Goal: Task Accomplishment & Management: Use online tool/utility

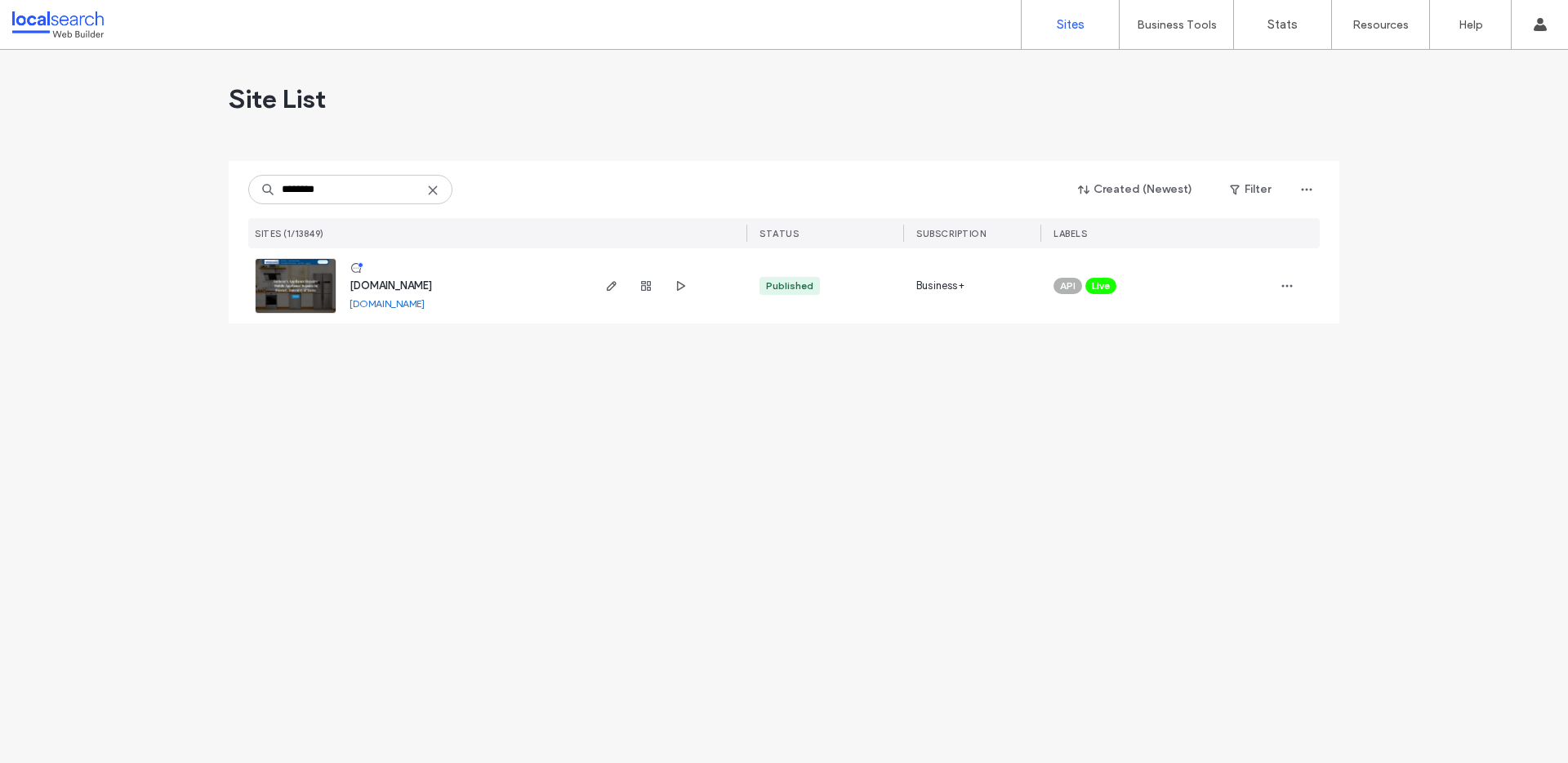
type input "********"
click at [427, 280] on span "[DOMAIN_NAME]" at bounding box center [391, 285] width 82 height 13
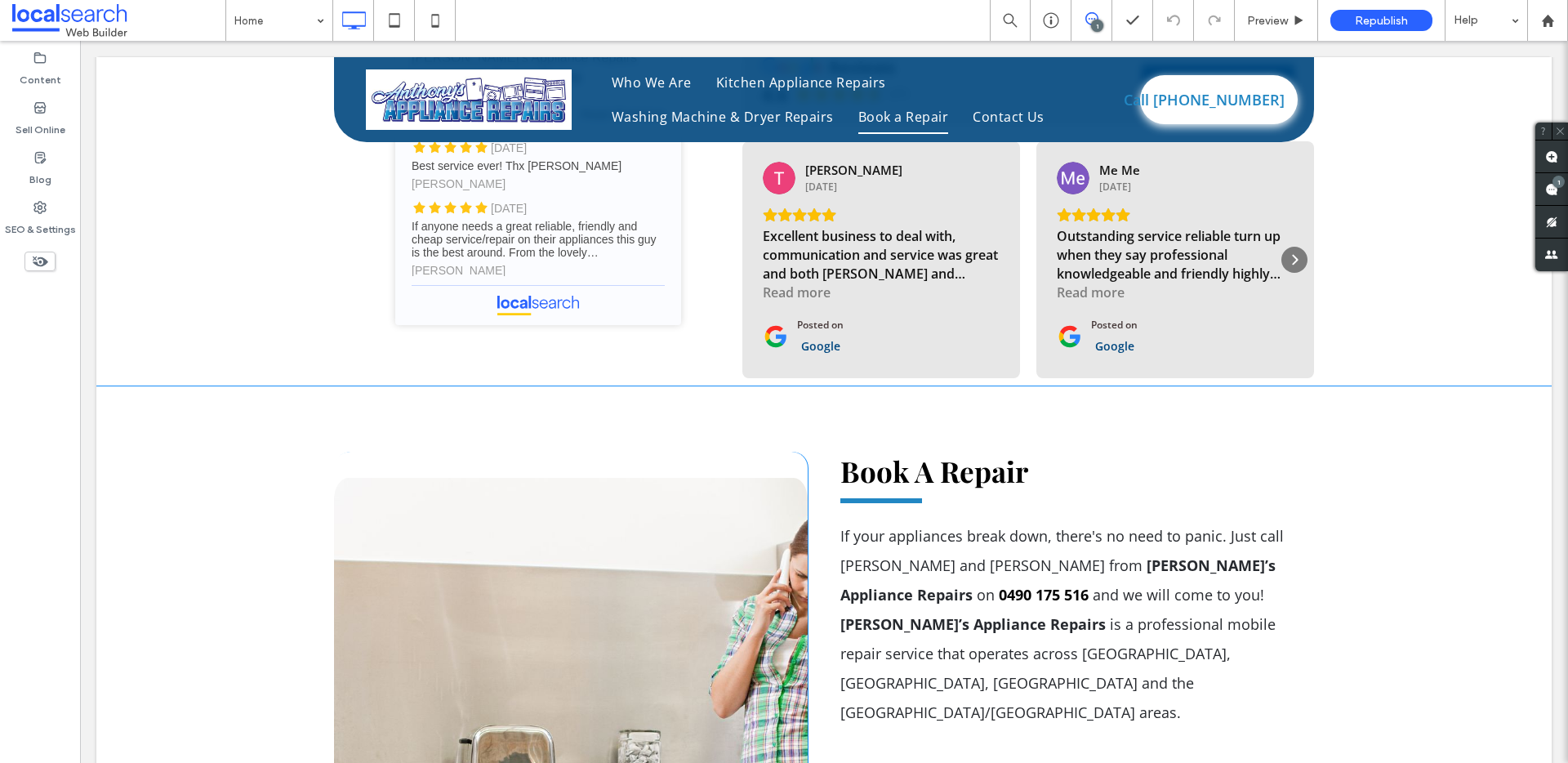
scroll to position [4714, 0]
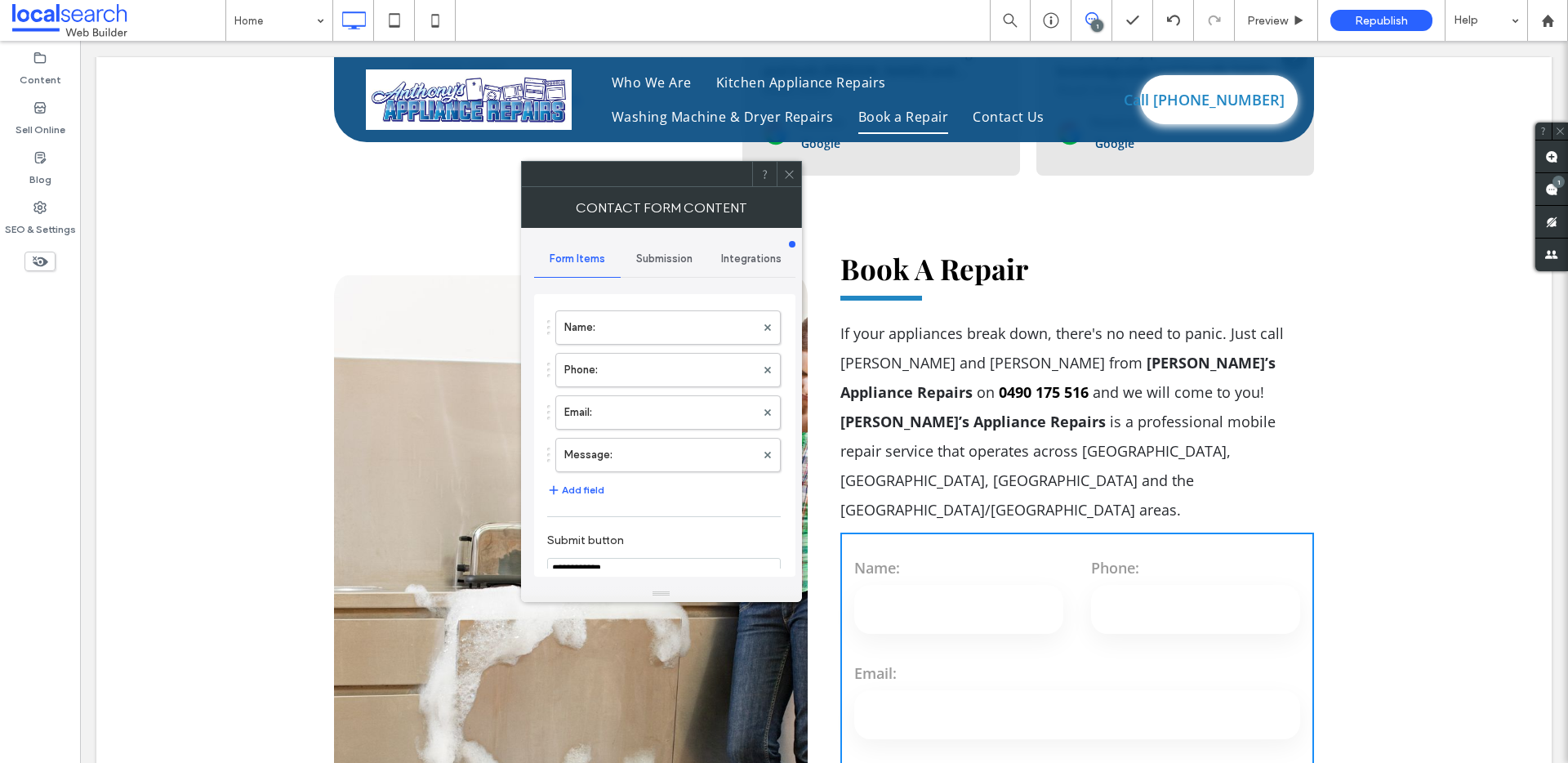
click at [792, 170] on icon at bounding box center [788, 174] width 13 height 13
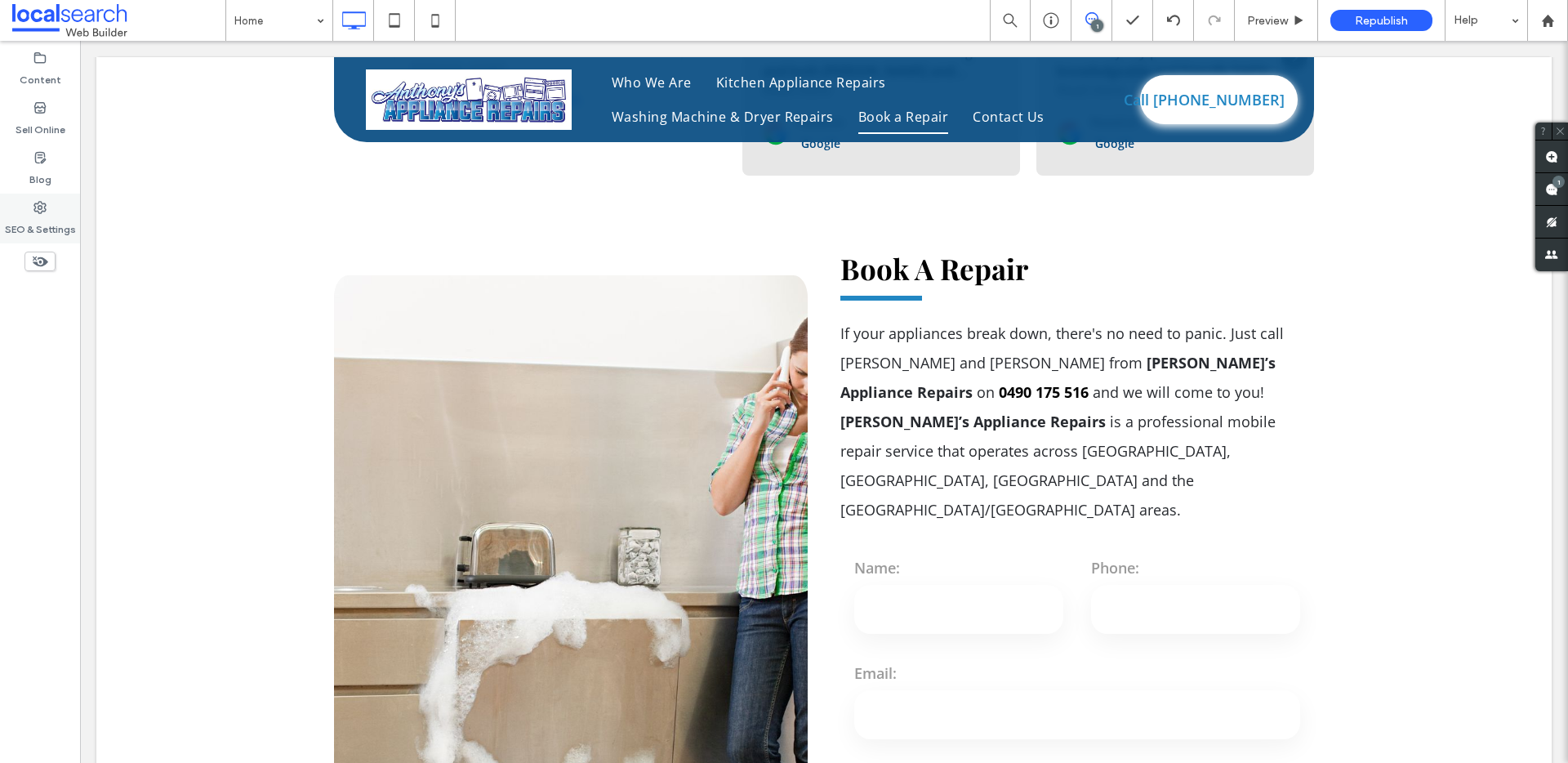
click at [32, 211] on div "SEO & Settings" at bounding box center [40, 218] width 80 height 50
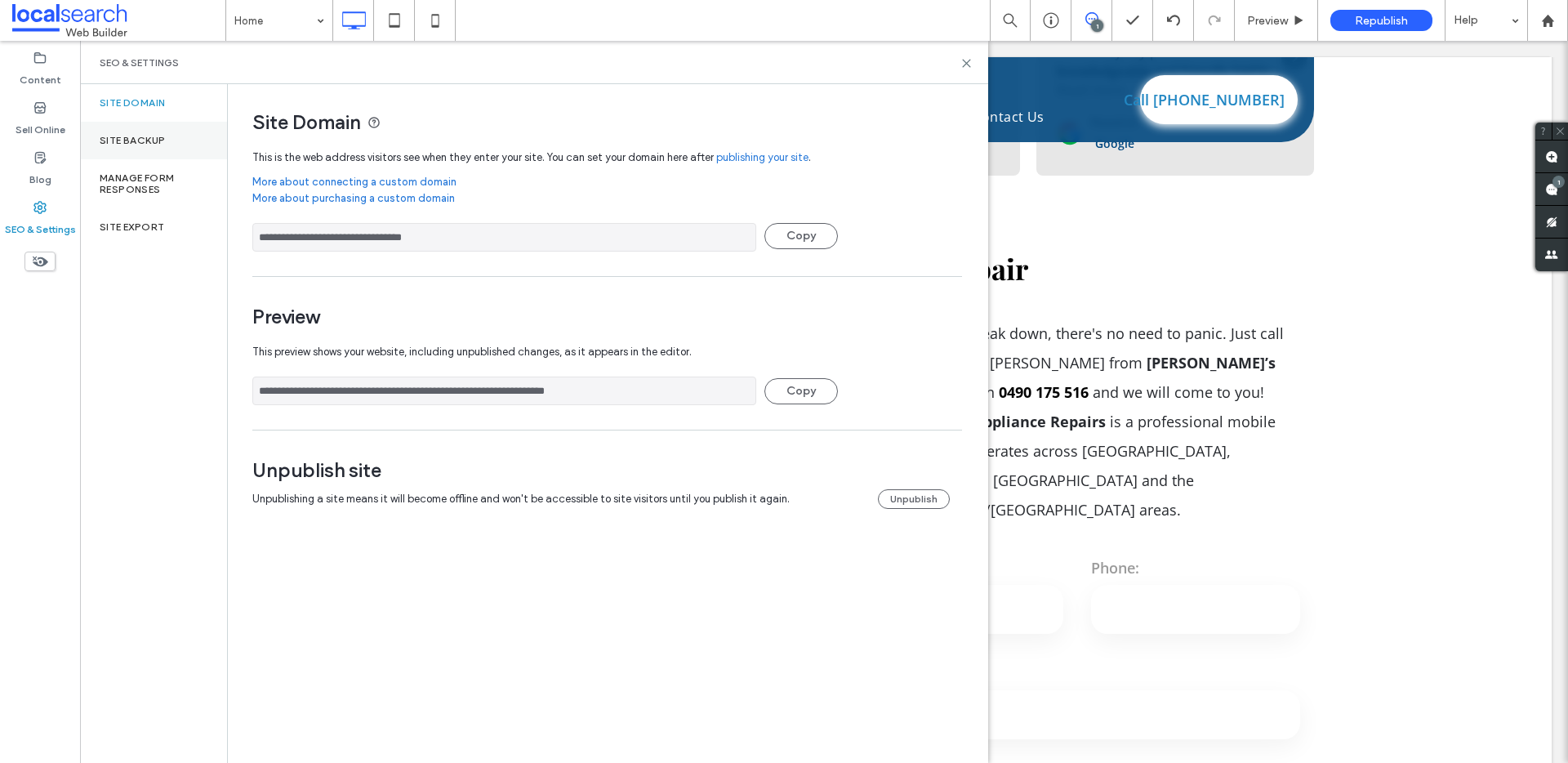
click at [166, 136] on div "Site Backup" at bounding box center [153, 141] width 147 height 37
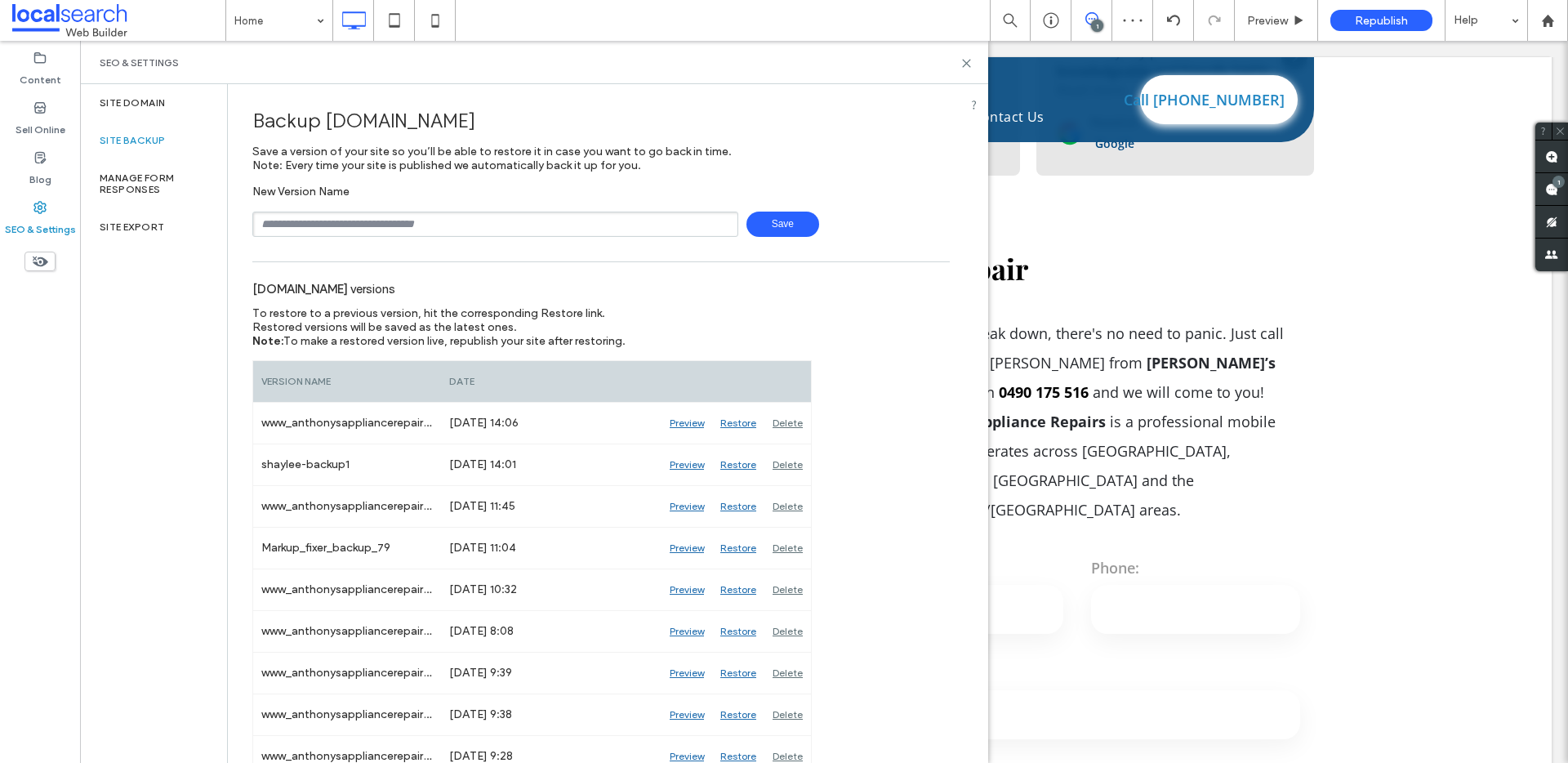
click at [446, 221] on input "text" at bounding box center [494, 224] width 486 height 25
type input "**********"
click at [778, 221] on span "Save" at bounding box center [783, 224] width 72 height 25
click at [962, 55] on div "SEO & Settings" at bounding box center [533, 63] width 908 height 43
click at [962, 63] on icon at bounding box center [966, 64] width 13 height 13
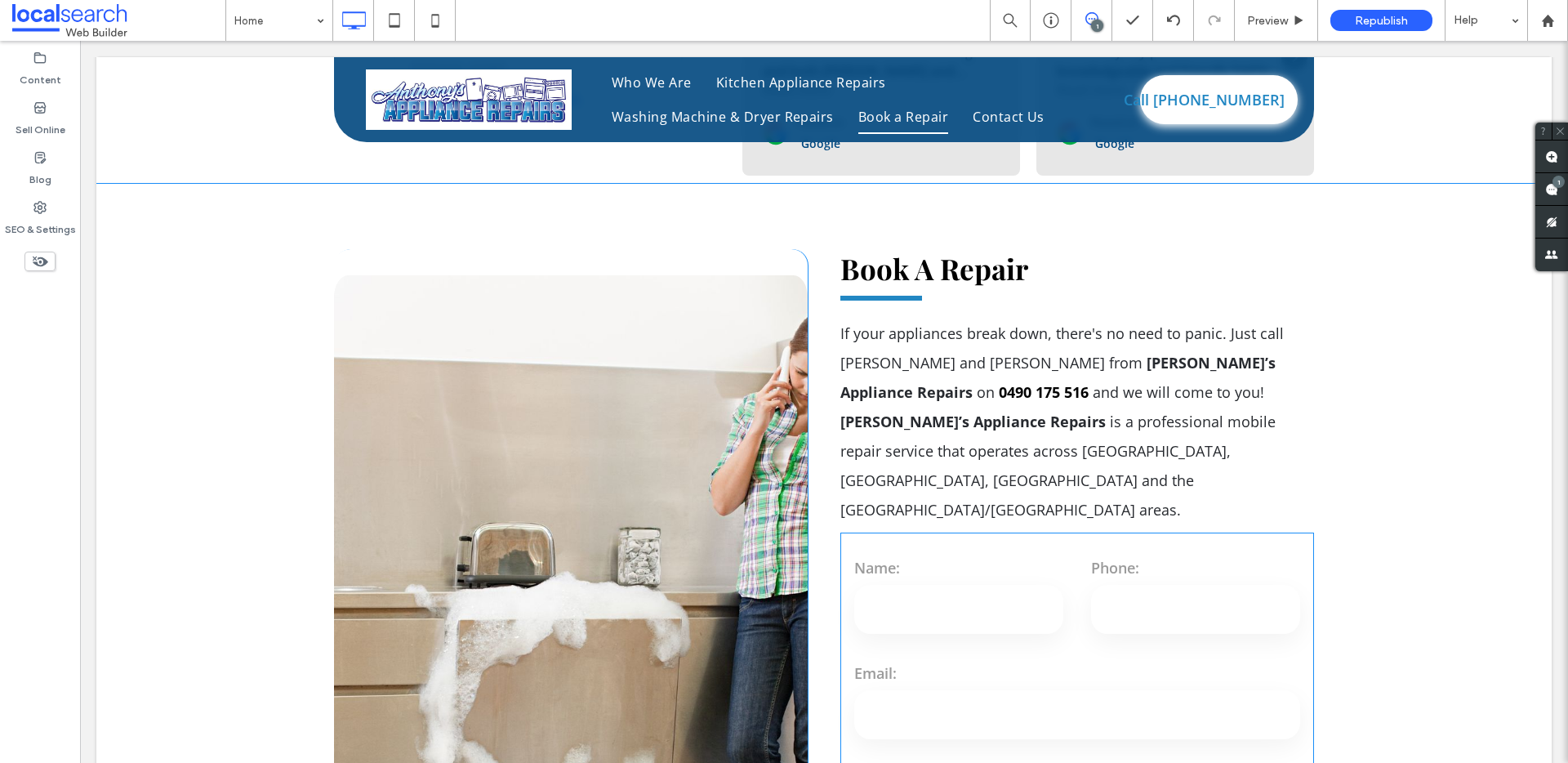
click at [940, 658] on label "Email:" at bounding box center [1077, 673] width 445 height 29
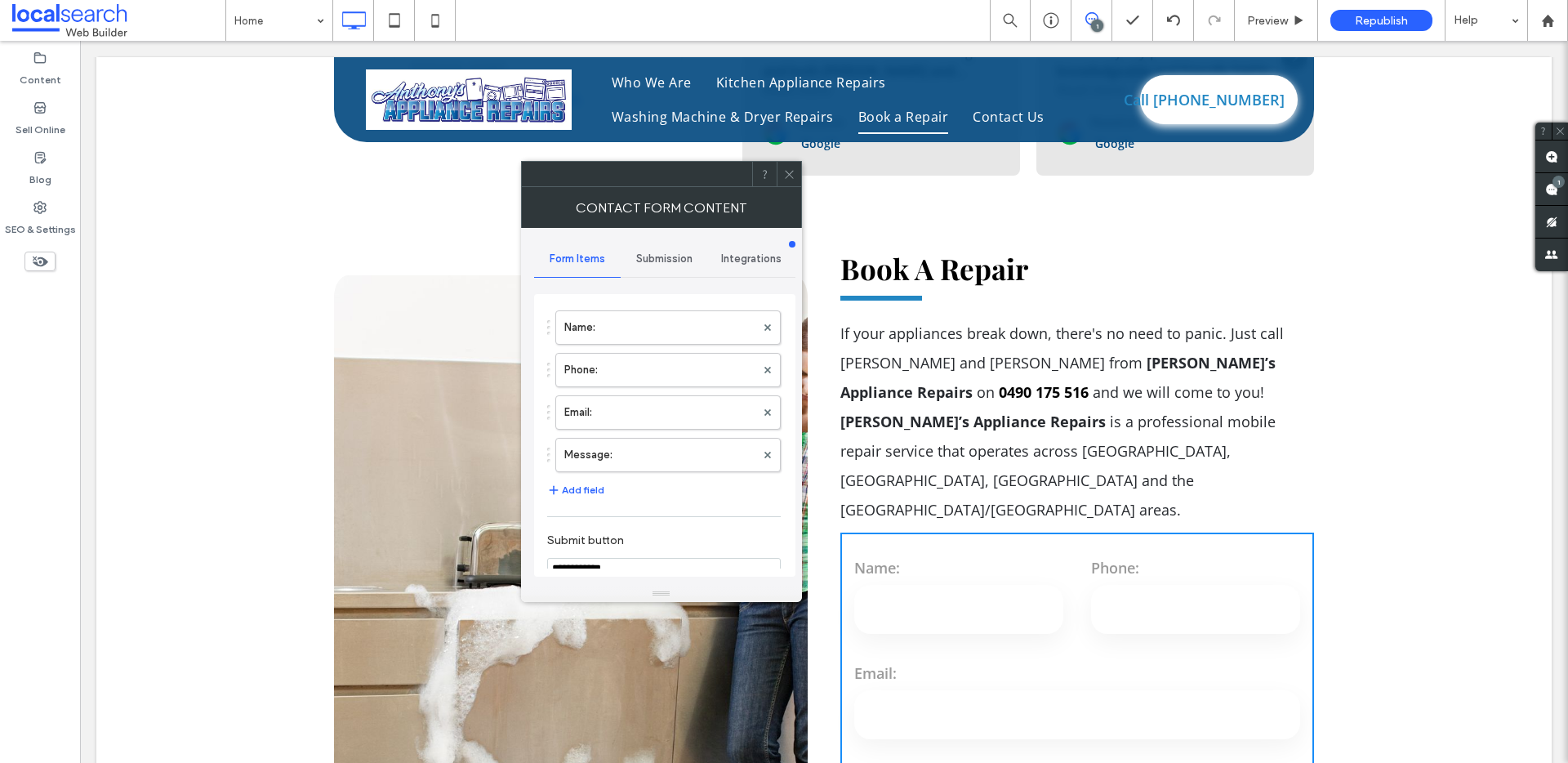
click at [940, 658] on label "Email:" at bounding box center [1077, 673] width 445 height 29
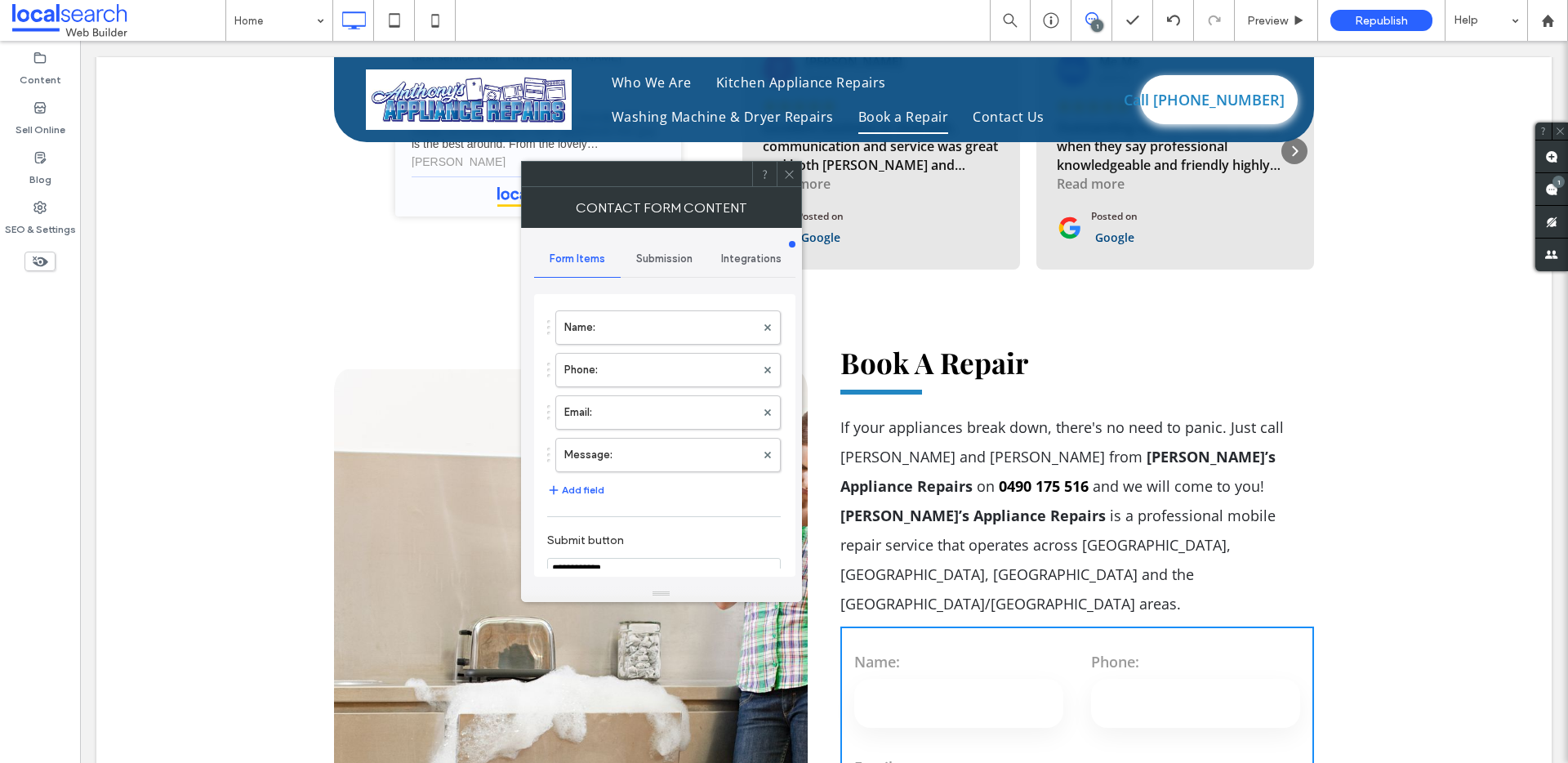
scroll to position [4614, 0]
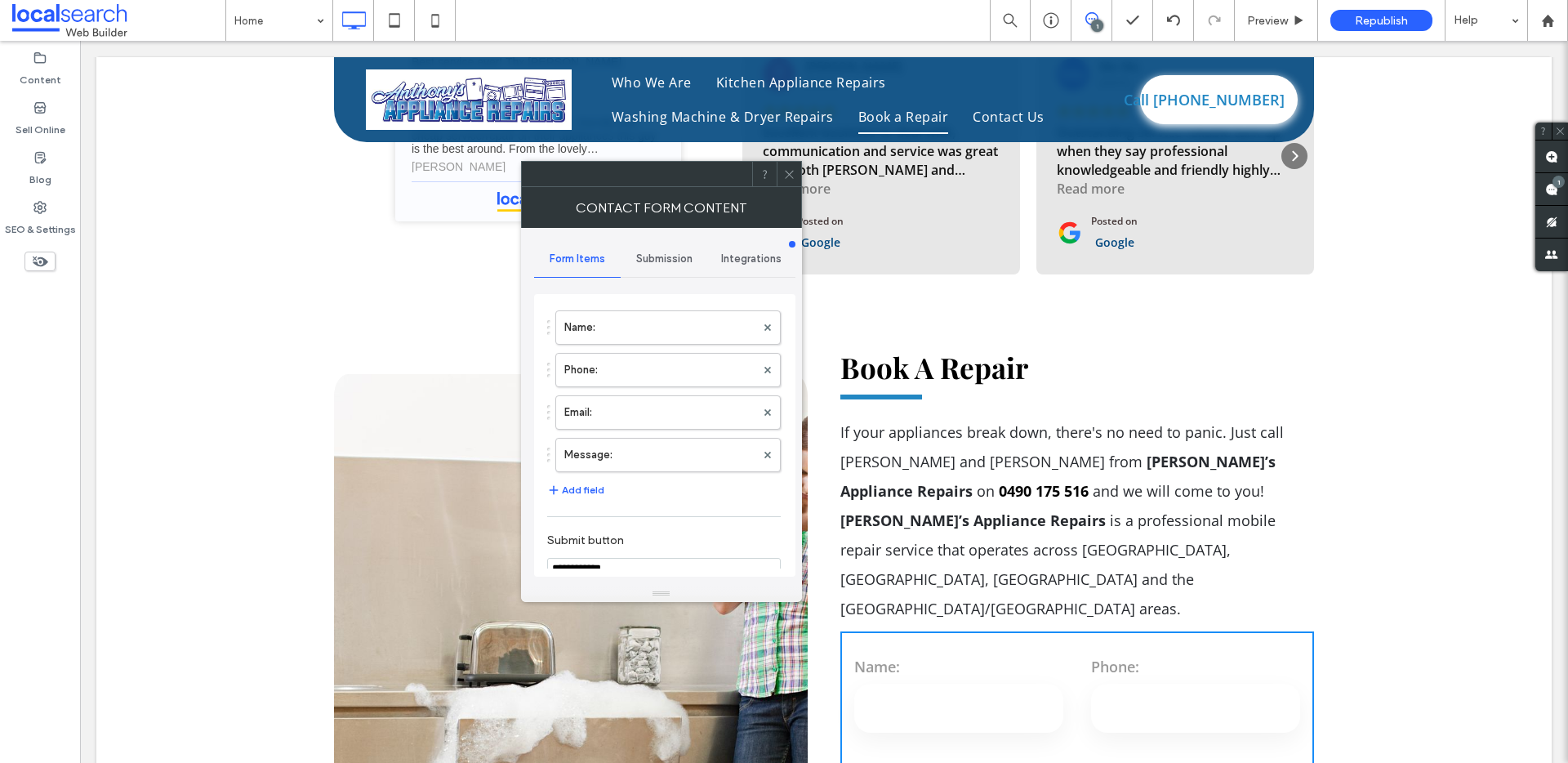
click at [786, 172] on icon at bounding box center [788, 174] width 13 height 13
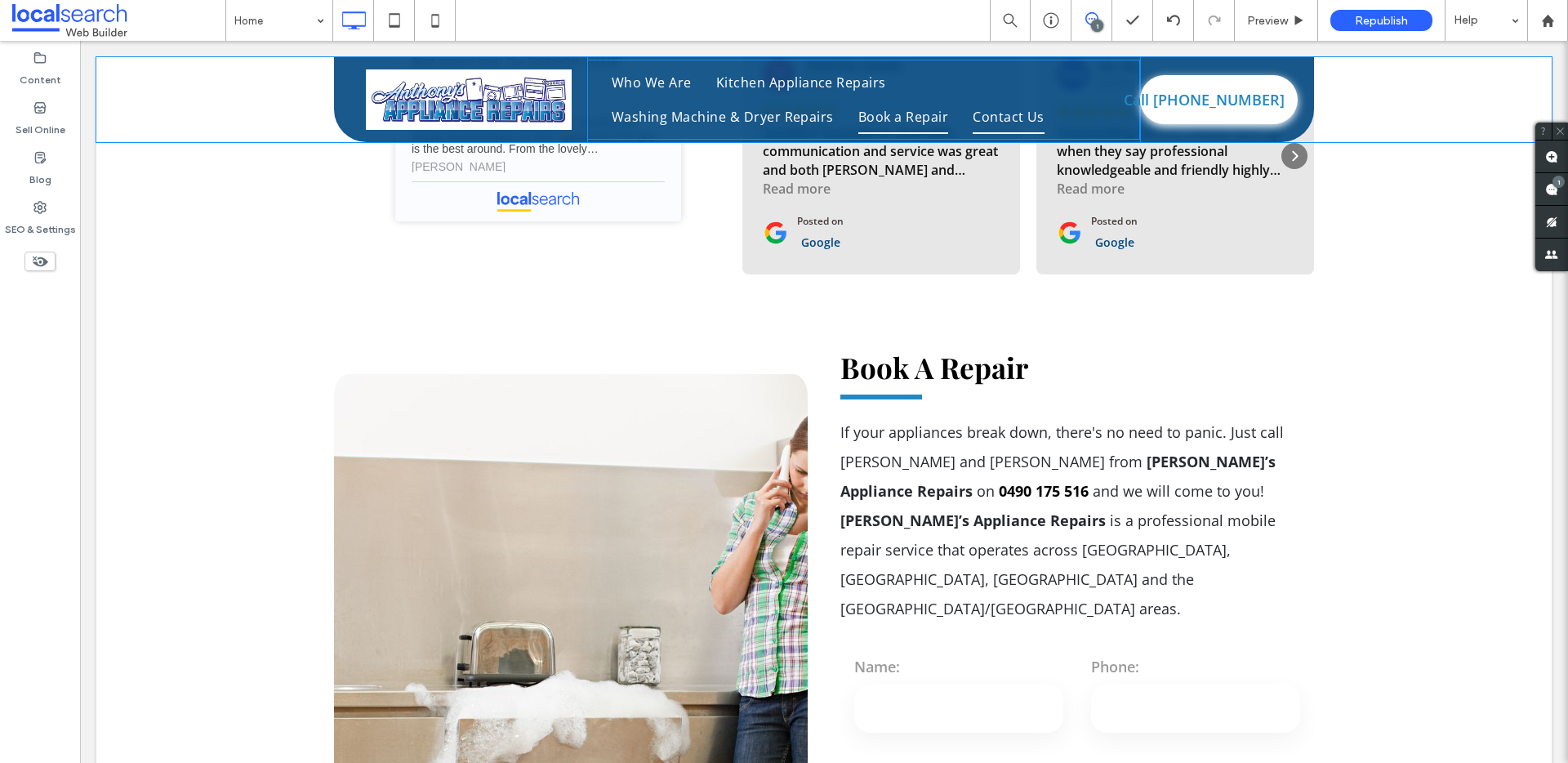
click at [1010, 117] on span "Contact Us" at bounding box center [1008, 116] width 72 height 34
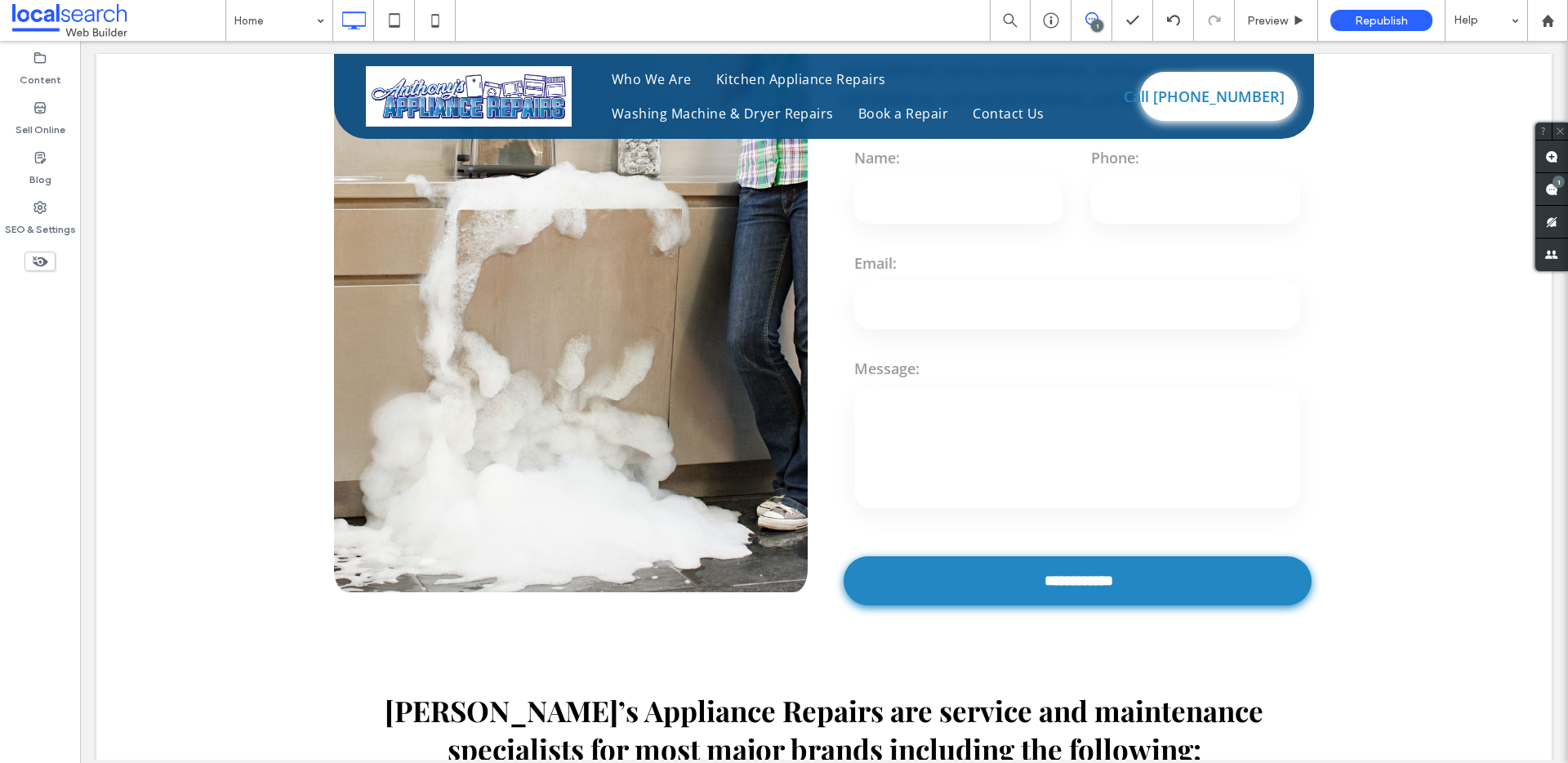
scroll to position [4658, 0]
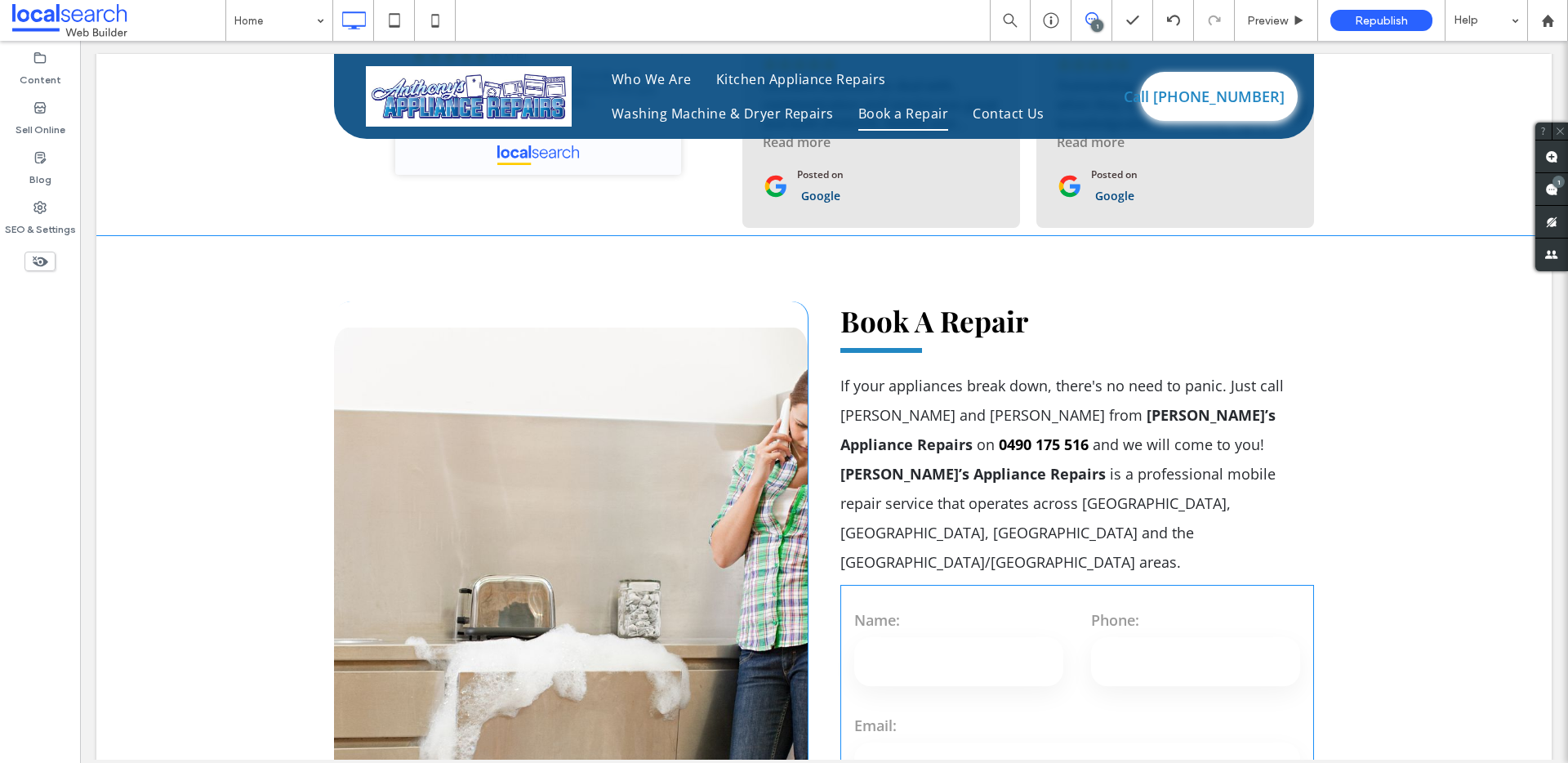
click at [936, 637] on input "text" at bounding box center [958, 661] width 209 height 49
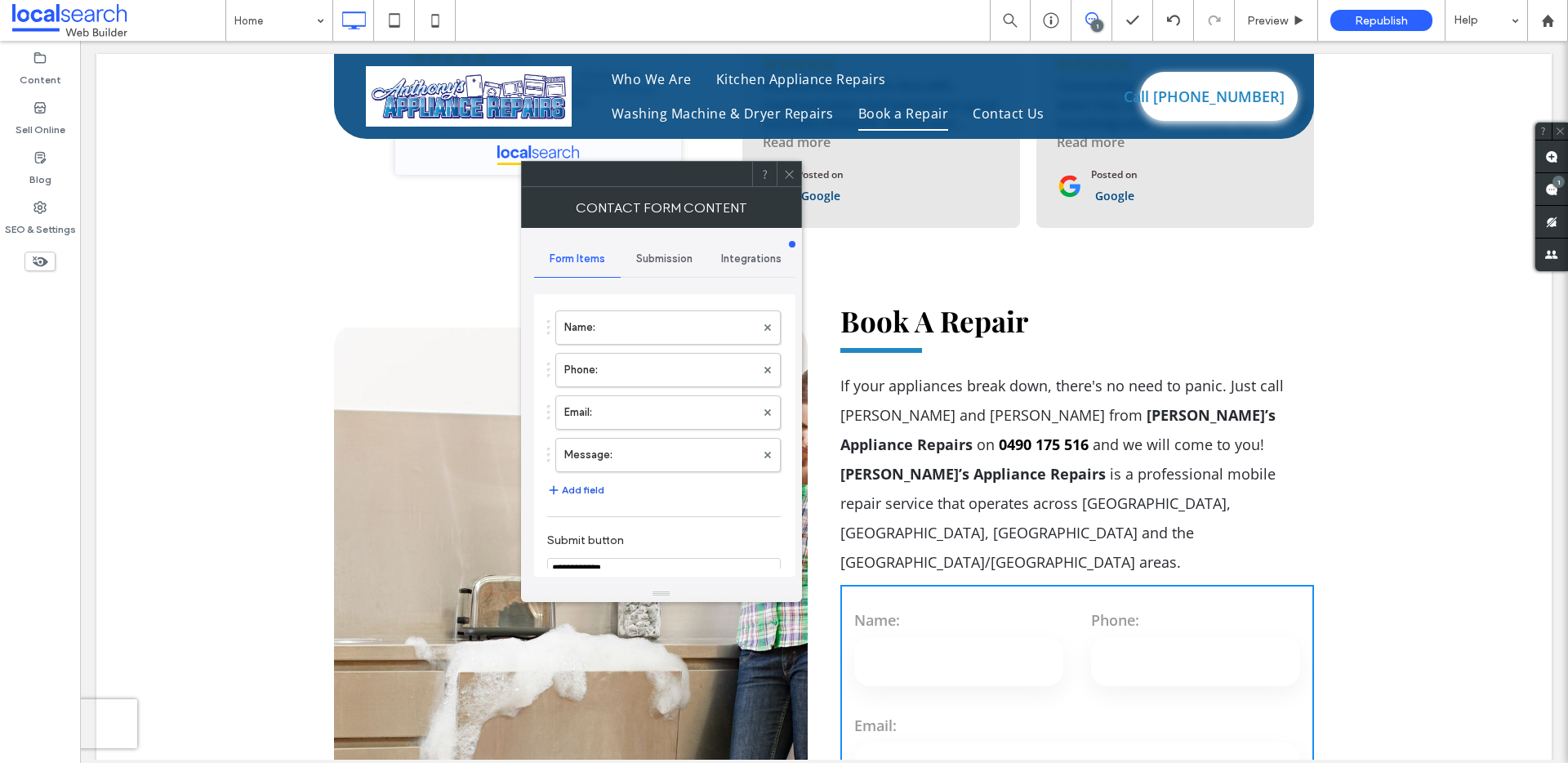
click at [587, 485] on button "Add field" at bounding box center [575, 489] width 58 height 20
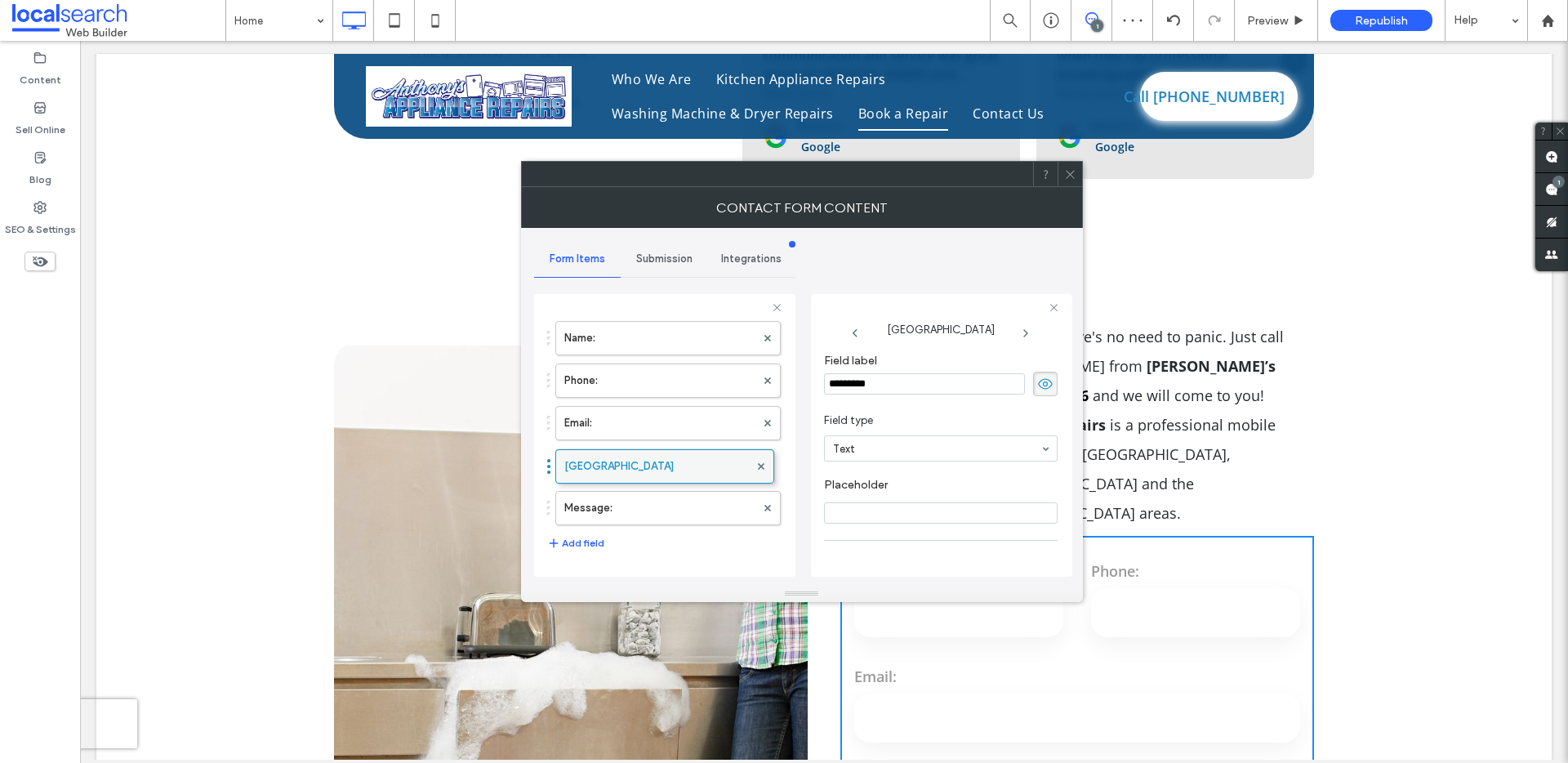
drag, startPoint x: 667, startPoint y: 513, endPoint x: 668, endPoint y: 463, distance: 50.0
drag, startPoint x: 888, startPoint y: 387, endPoint x: 826, endPoint y: 385, distance: 62.0
click at [826, 385] on input "*********" at bounding box center [924, 384] width 201 height 21
type input "********"
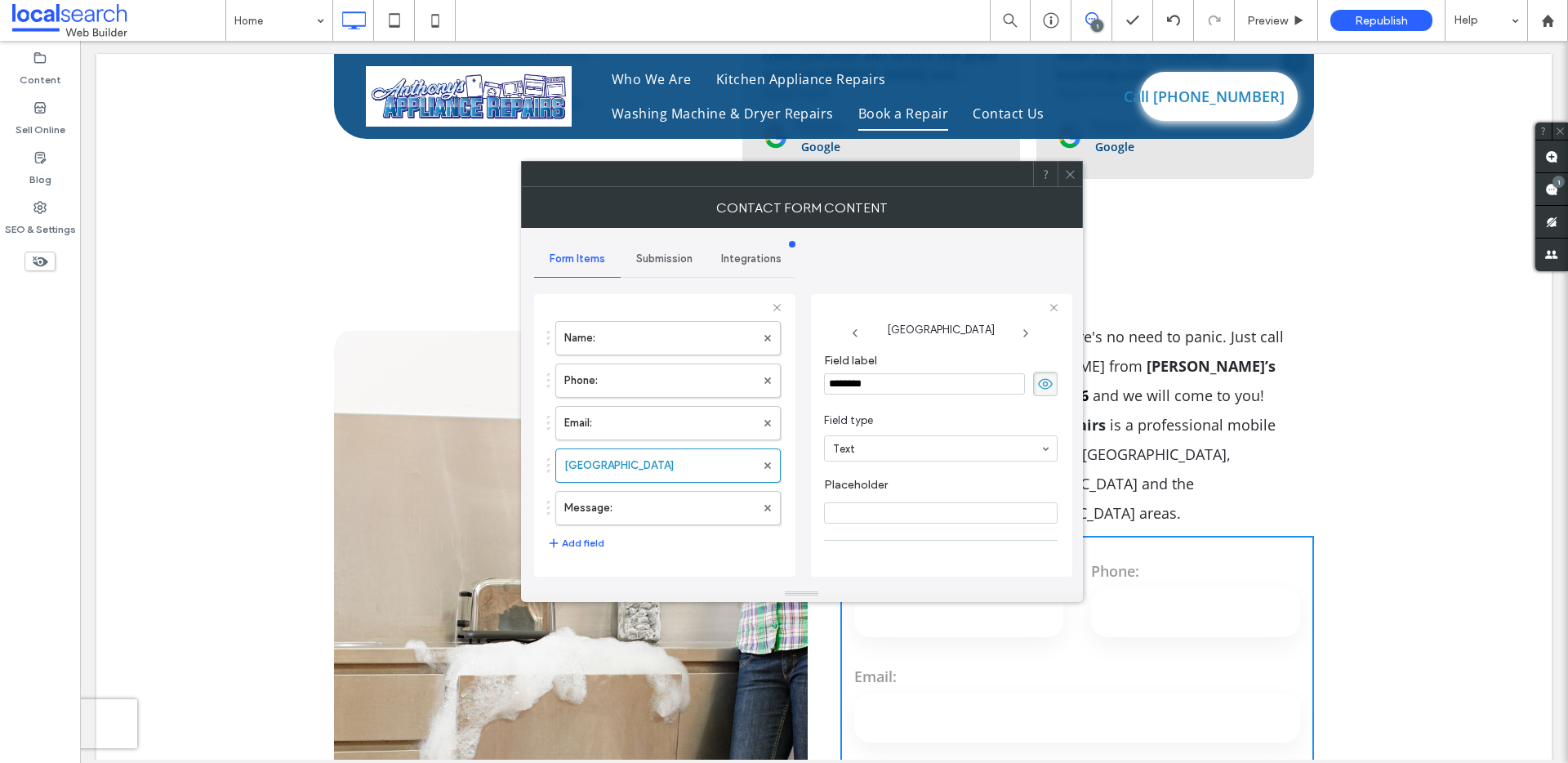
click at [931, 418] on span "Field type" at bounding box center [937, 420] width 227 height 17
click at [641, 419] on label "Email:" at bounding box center [659, 422] width 191 height 32
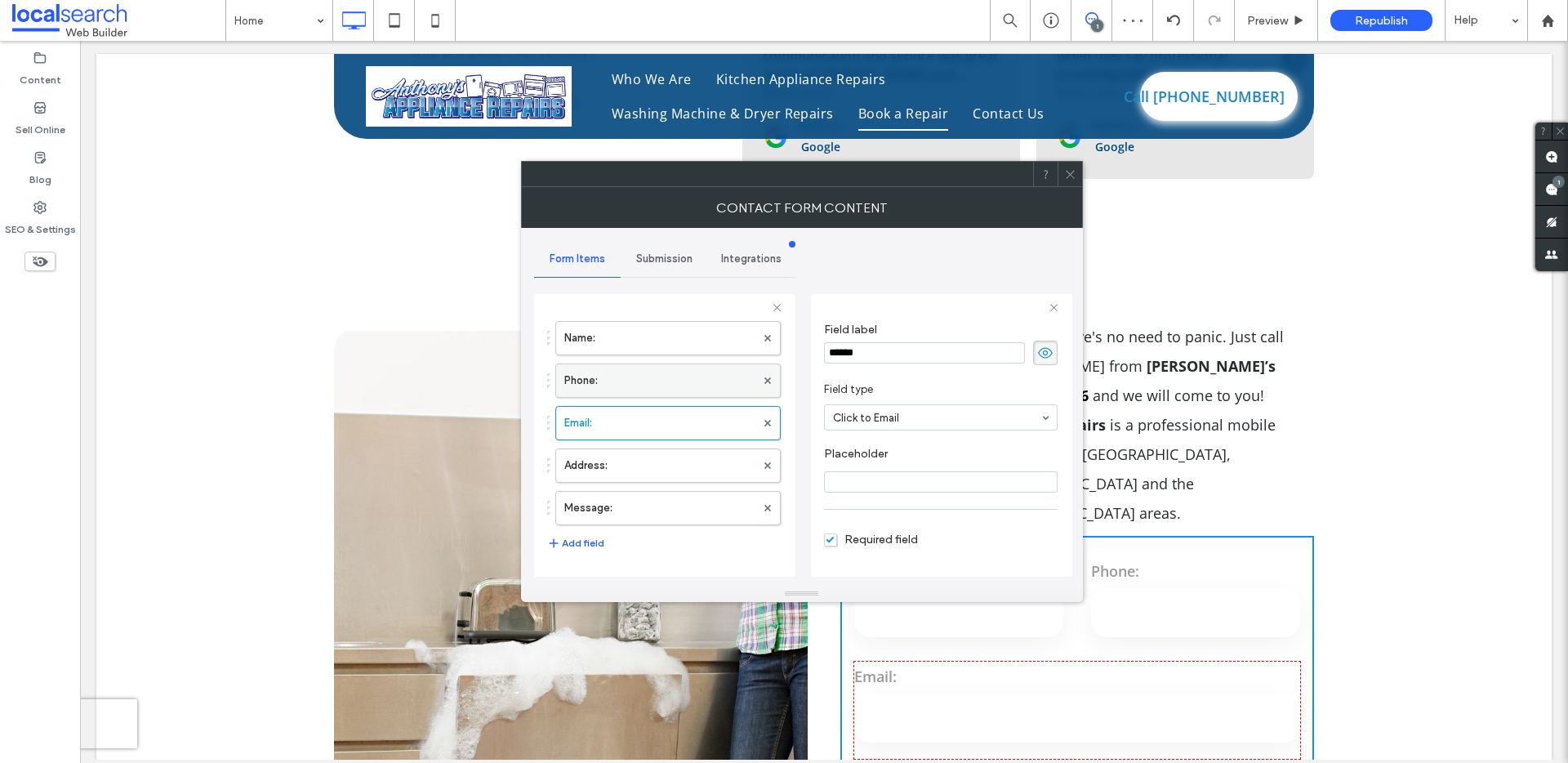
scroll to position [32, 0]
click at [644, 381] on label "Phone:" at bounding box center [659, 380] width 191 height 32
click at [649, 345] on label "Name:" at bounding box center [659, 337] width 191 height 32
click at [614, 460] on label "Address:" at bounding box center [659, 465] width 191 height 32
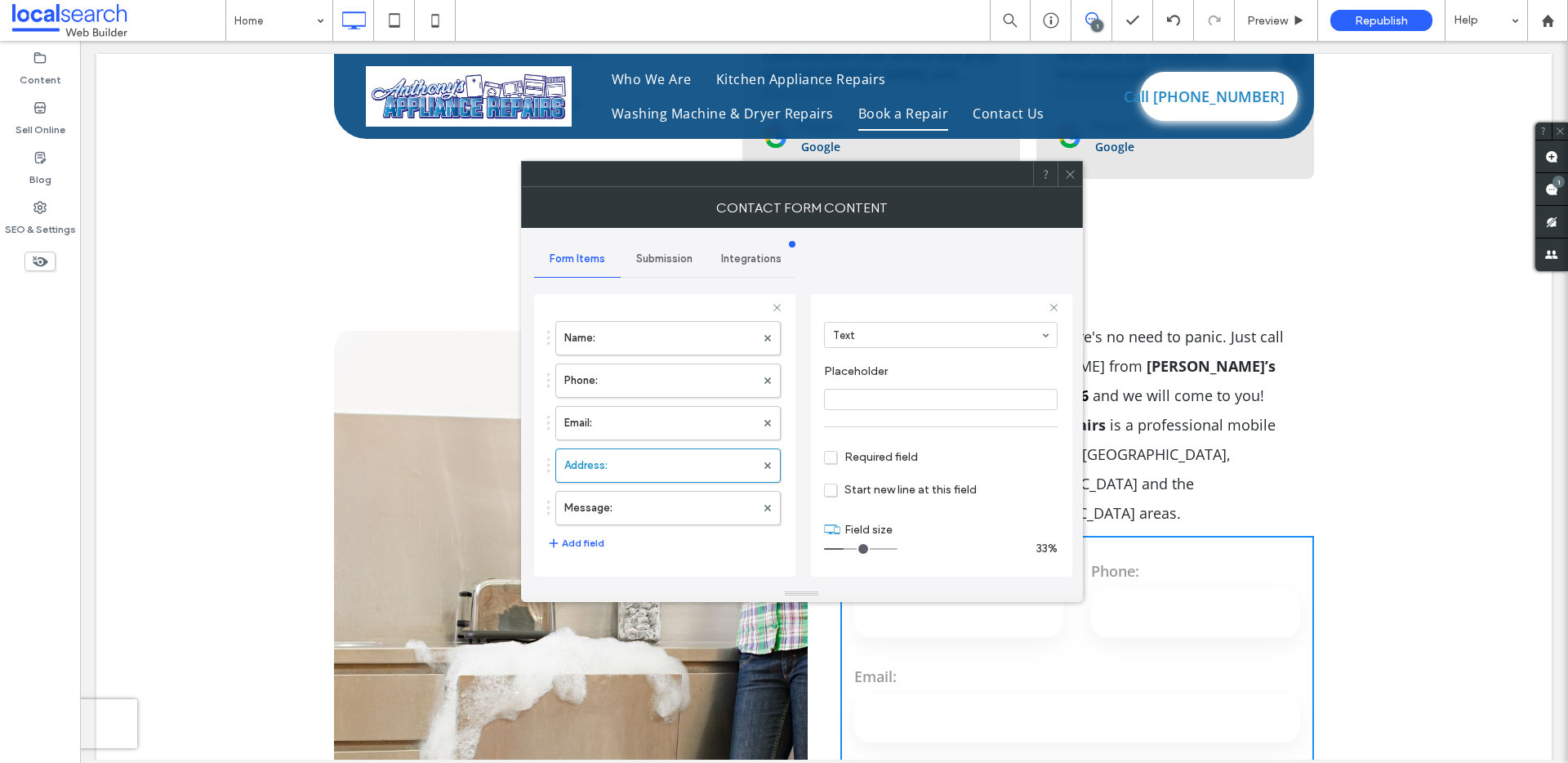
click at [882, 297] on div "Address: Field label ******** Field type Text Placeholder Required field Start …" at bounding box center [941, 435] width 261 height 282
click at [641, 510] on label "Message:" at bounding box center [659, 507] width 191 height 32
click at [644, 475] on label "Address:" at bounding box center [659, 465] width 191 height 32
click at [618, 419] on label "Email:" at bounding box center [659, 422] width 191 height 32
click at [579, 454] on label "Address:" at bounding box center [659, 465] width 191 height 32
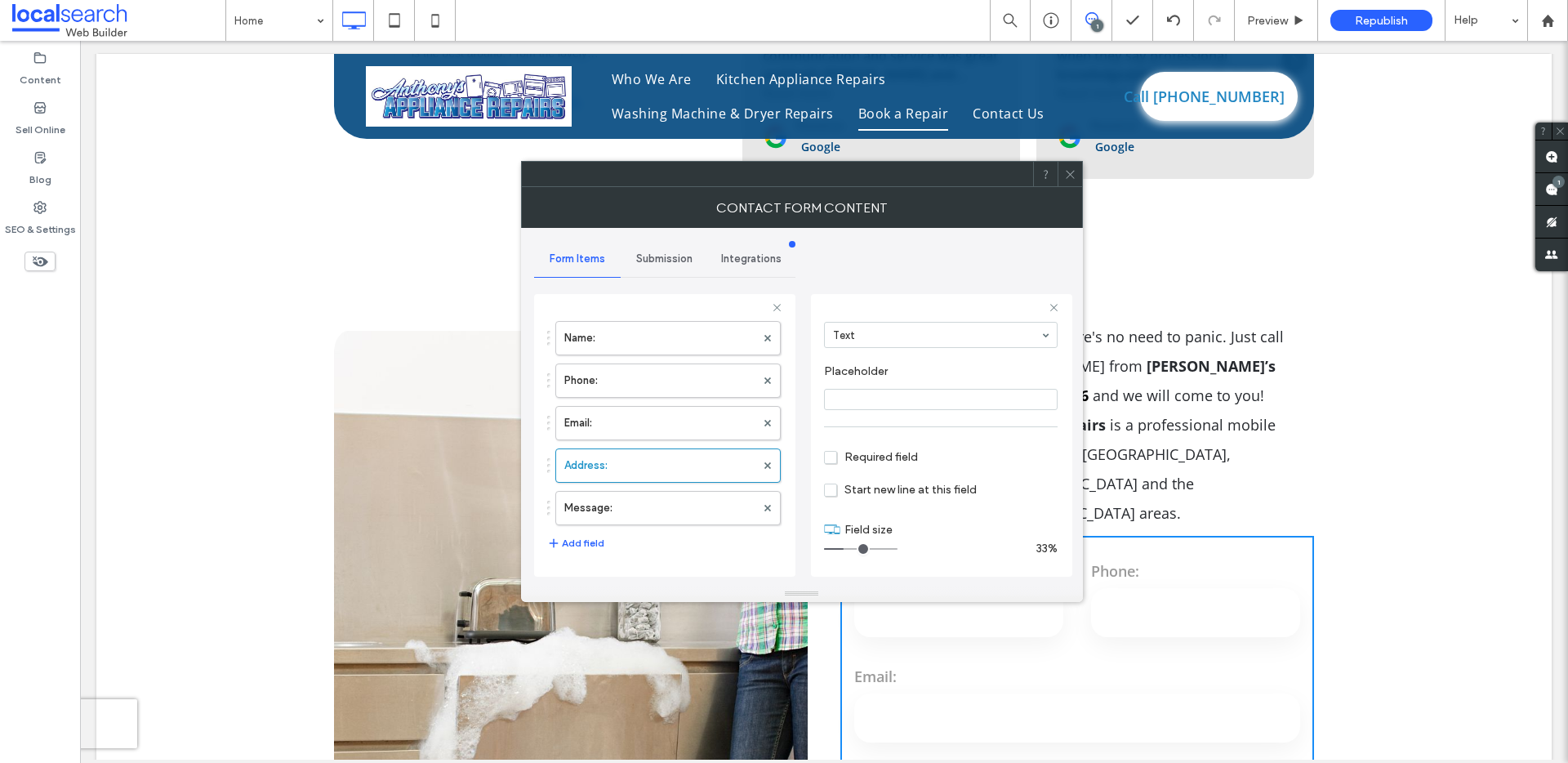
scroll to position [114, 0]
click at [826, 457] on span "Required field" at bounding box center [870, 456] width 94 height 14
drag, startPoint x: 848, startPoint y: 547, endPoint x: 961, endPoint y: 549, distance: 113.0
click at [897, 549] on input "range" at bounding box center [860, 549] width 73 height 2
type input "**"
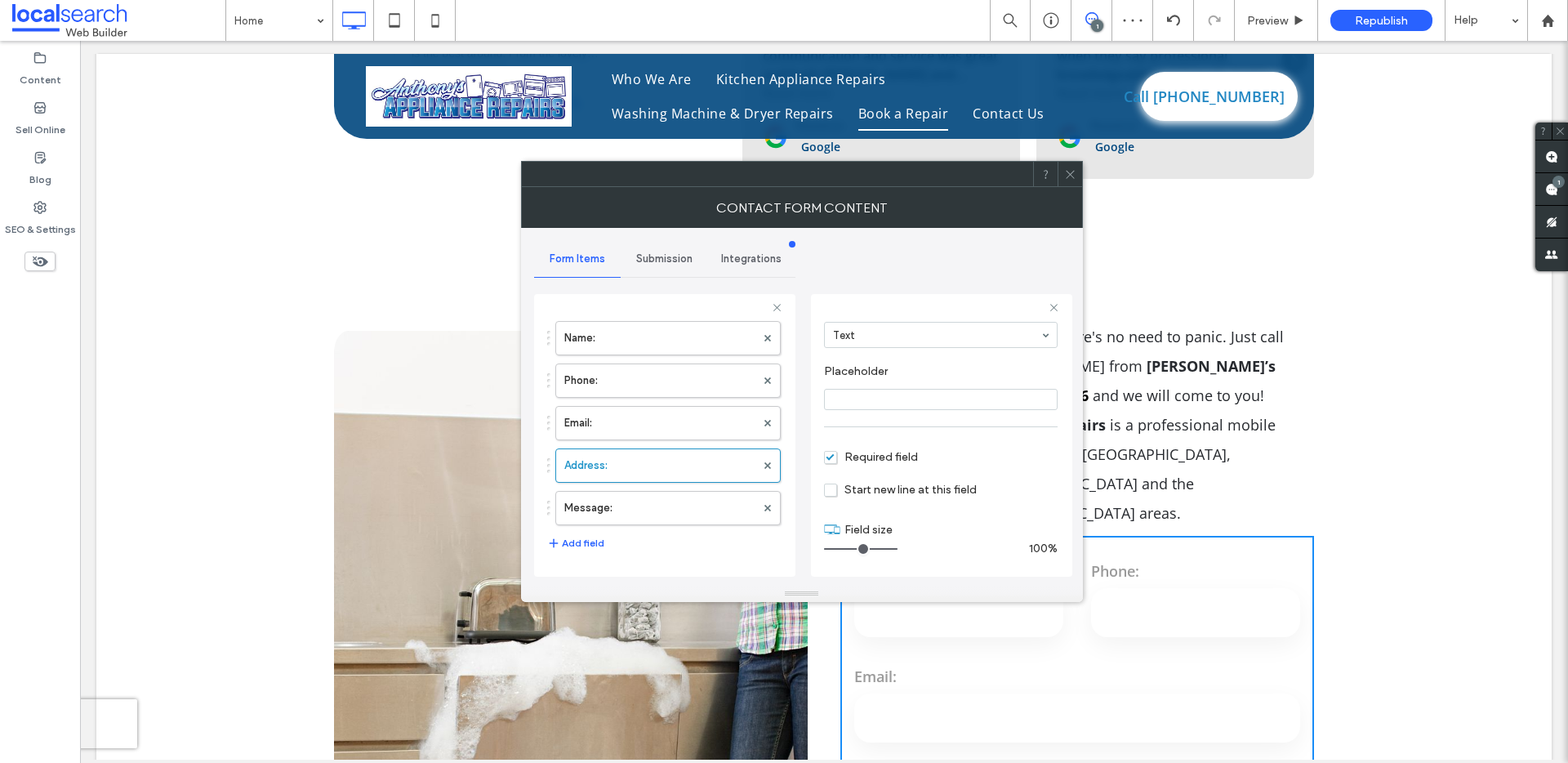
drag, startPoint x: 889, startPoint y: 548, endPoint x: 917, endPoint y: 546, distance: 28.1
click at [897, 548] on input "range" at bounding box center [860, 549] width 73 height 2
click at [959, 435] on section "Required field" at bounding box center [940, 455] width 233 height 41
click at [1073, 183] on span at bounding box center [1070, 173] width 13 height 24
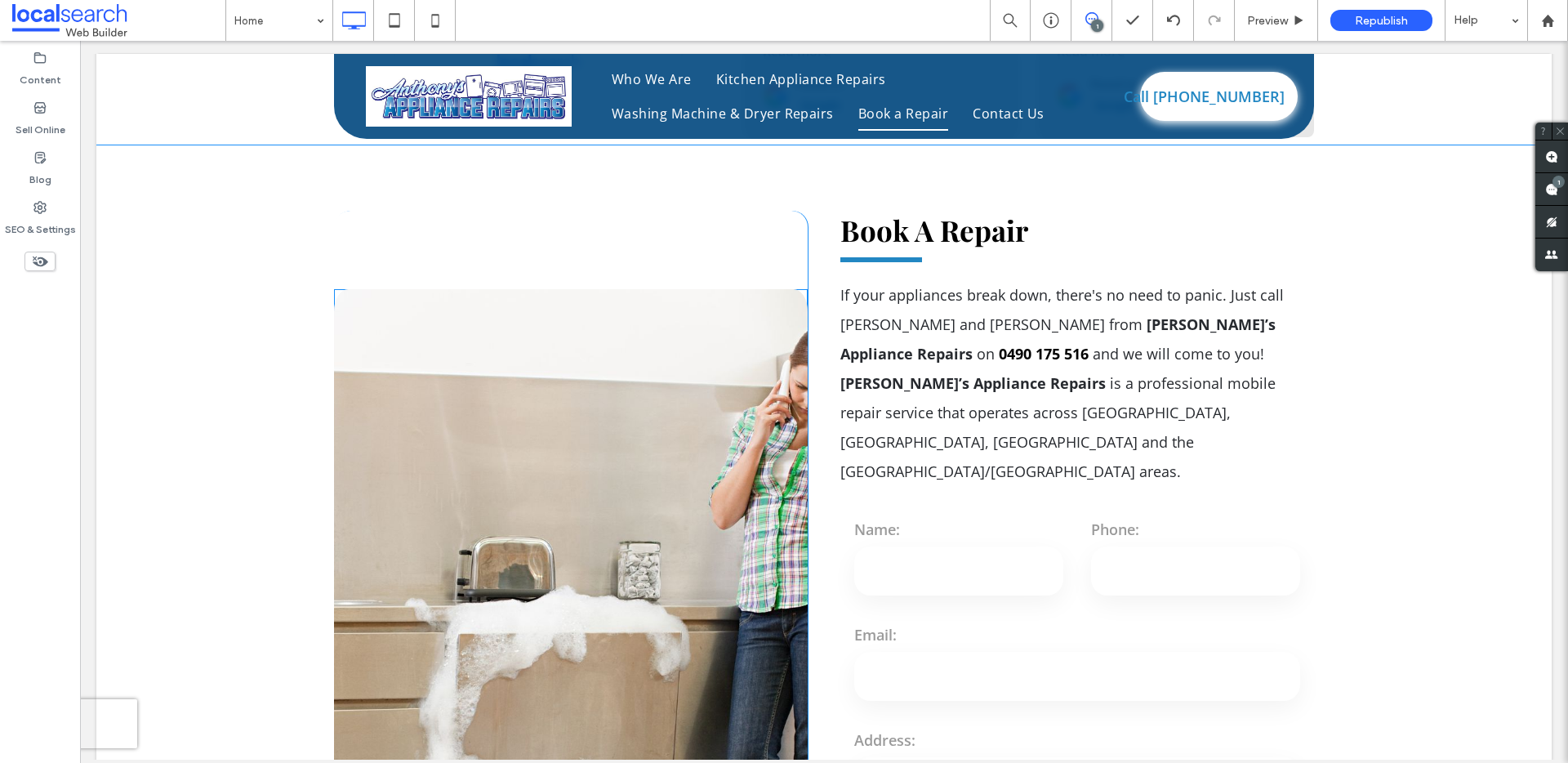
scroll to position [4774, 0]
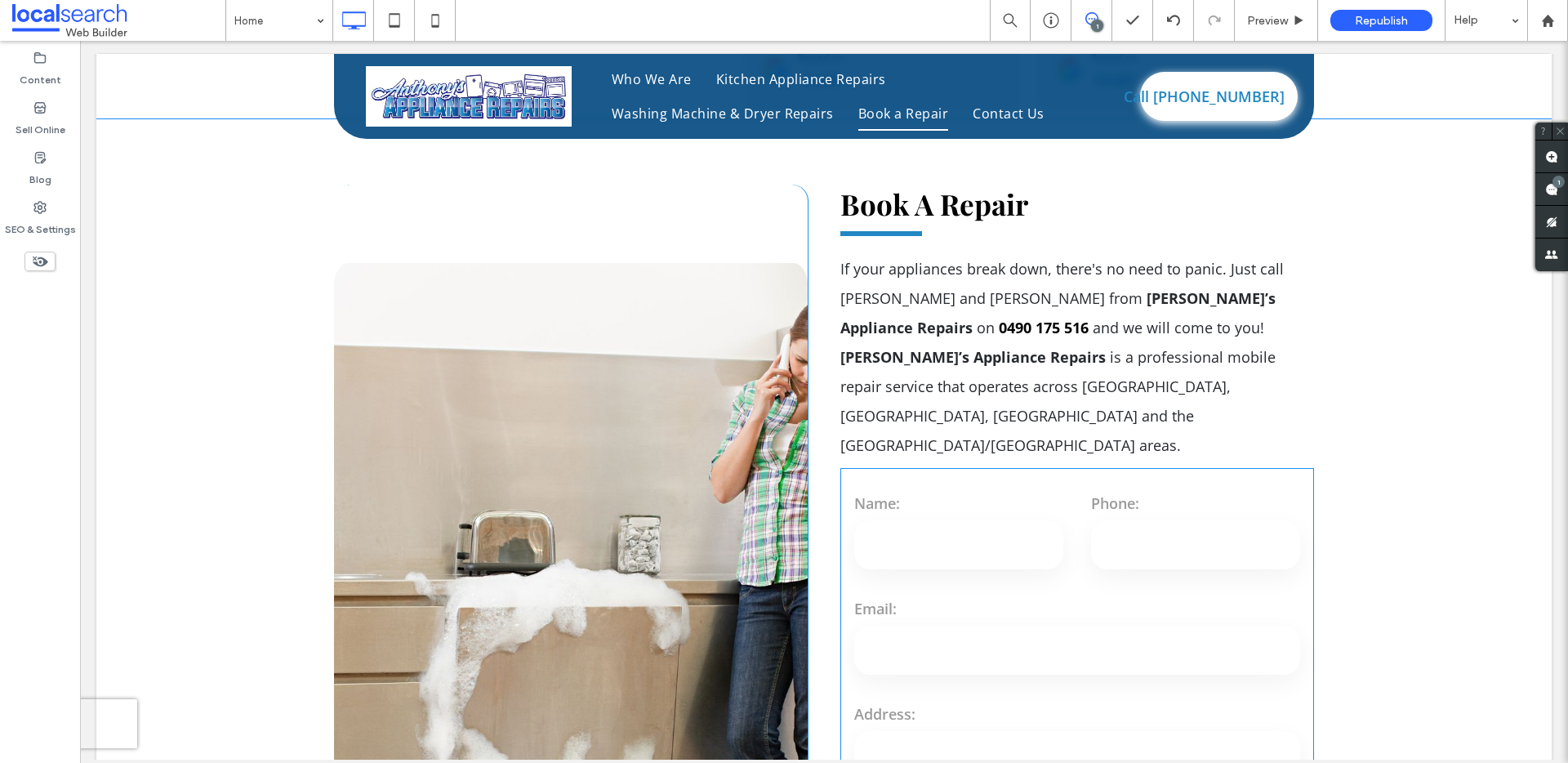
click at [1107, 699] on label "Address:" at bounding box center [1077, 713] width 445 height 29
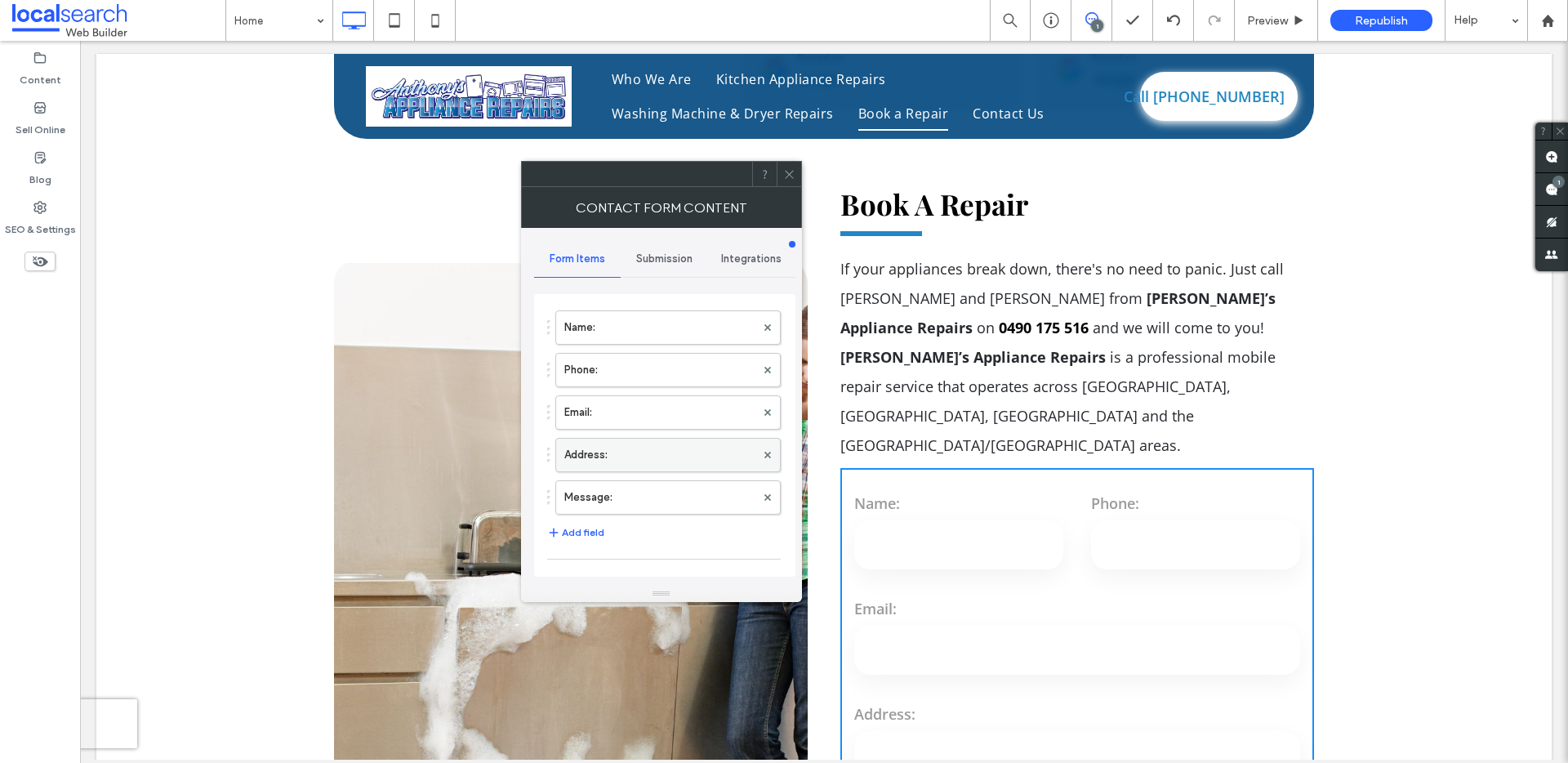
click at [607, 454] on label "Address:" at bounding box center [659, 454] width 191 height 32
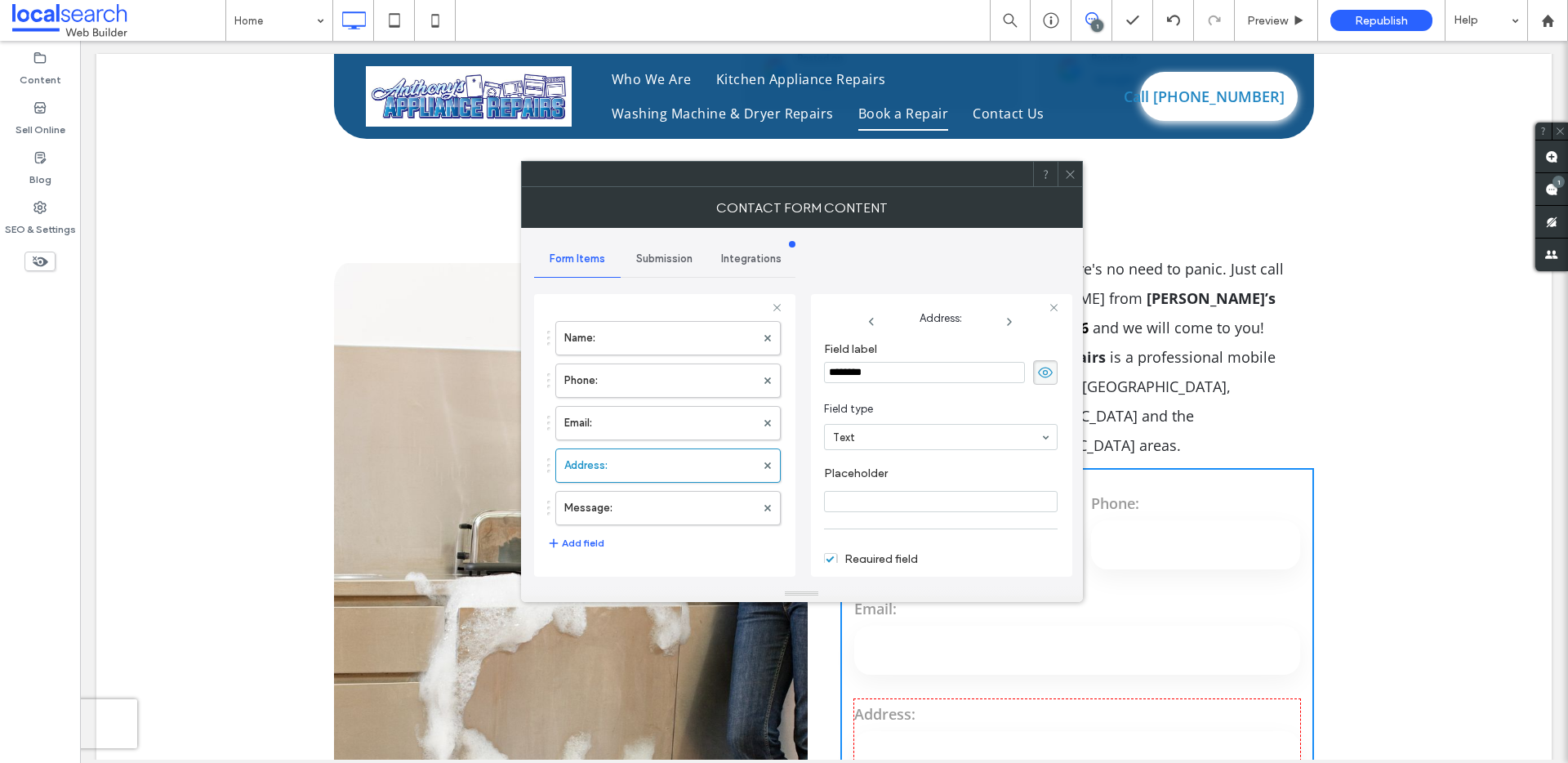
scroll to position [114, 0]
click at [1070, 172] on icon at bounding box center [1070, 174] width 13 height 13
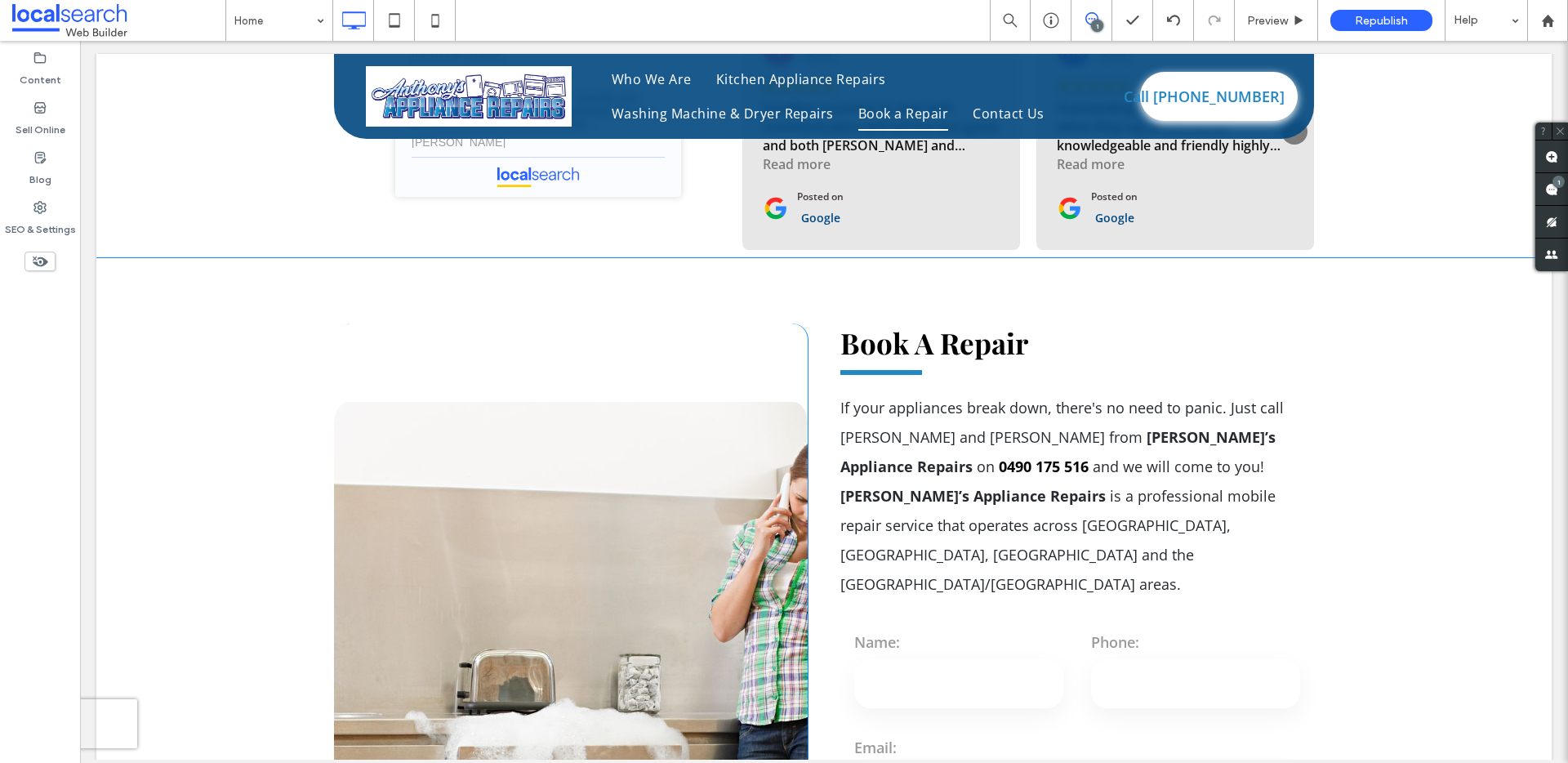
scroll to position [4632, 0]
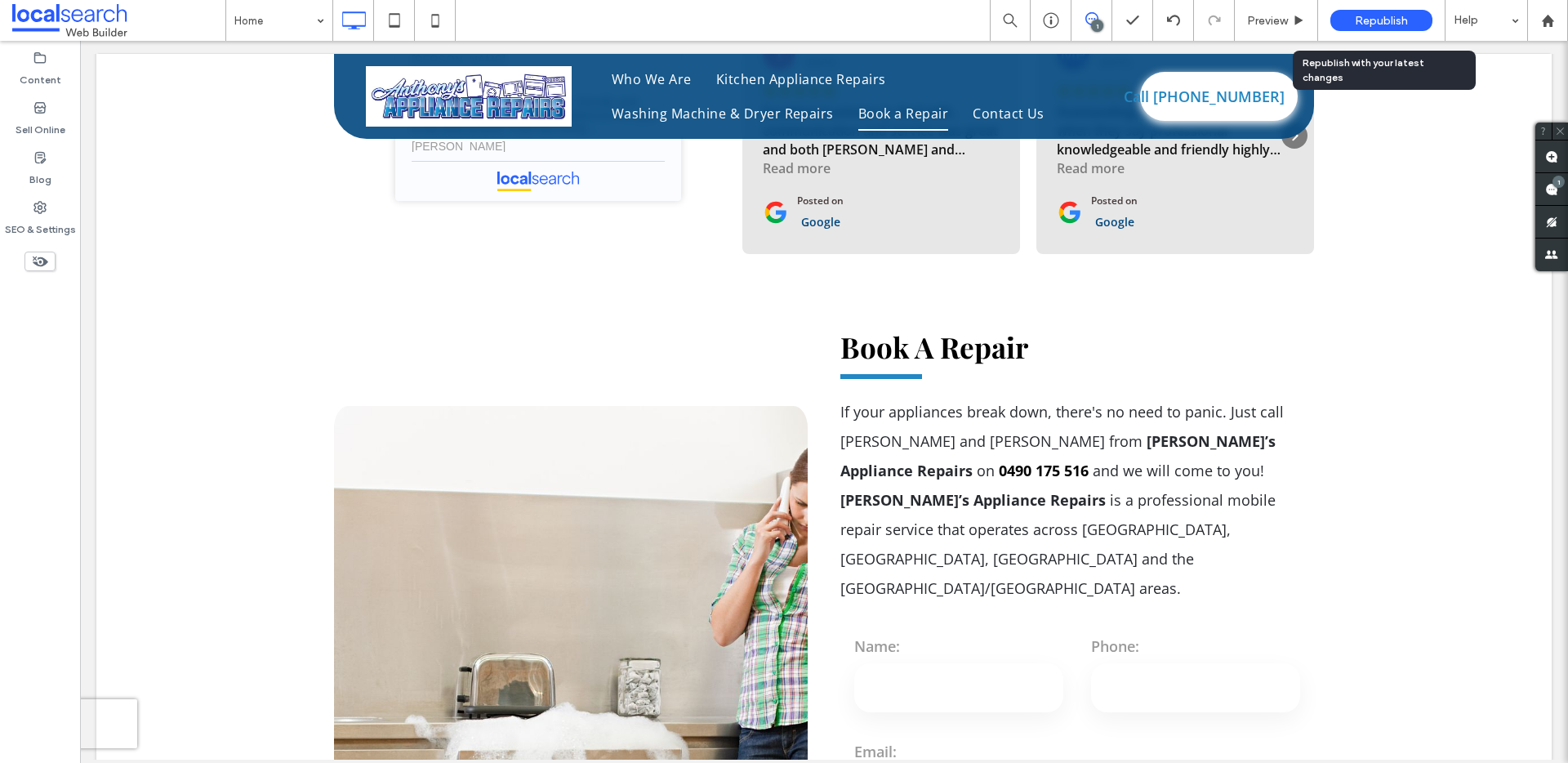
click at [1393, 15] on span "Republish" at bounding box center [1380, 21] width 53 height 14
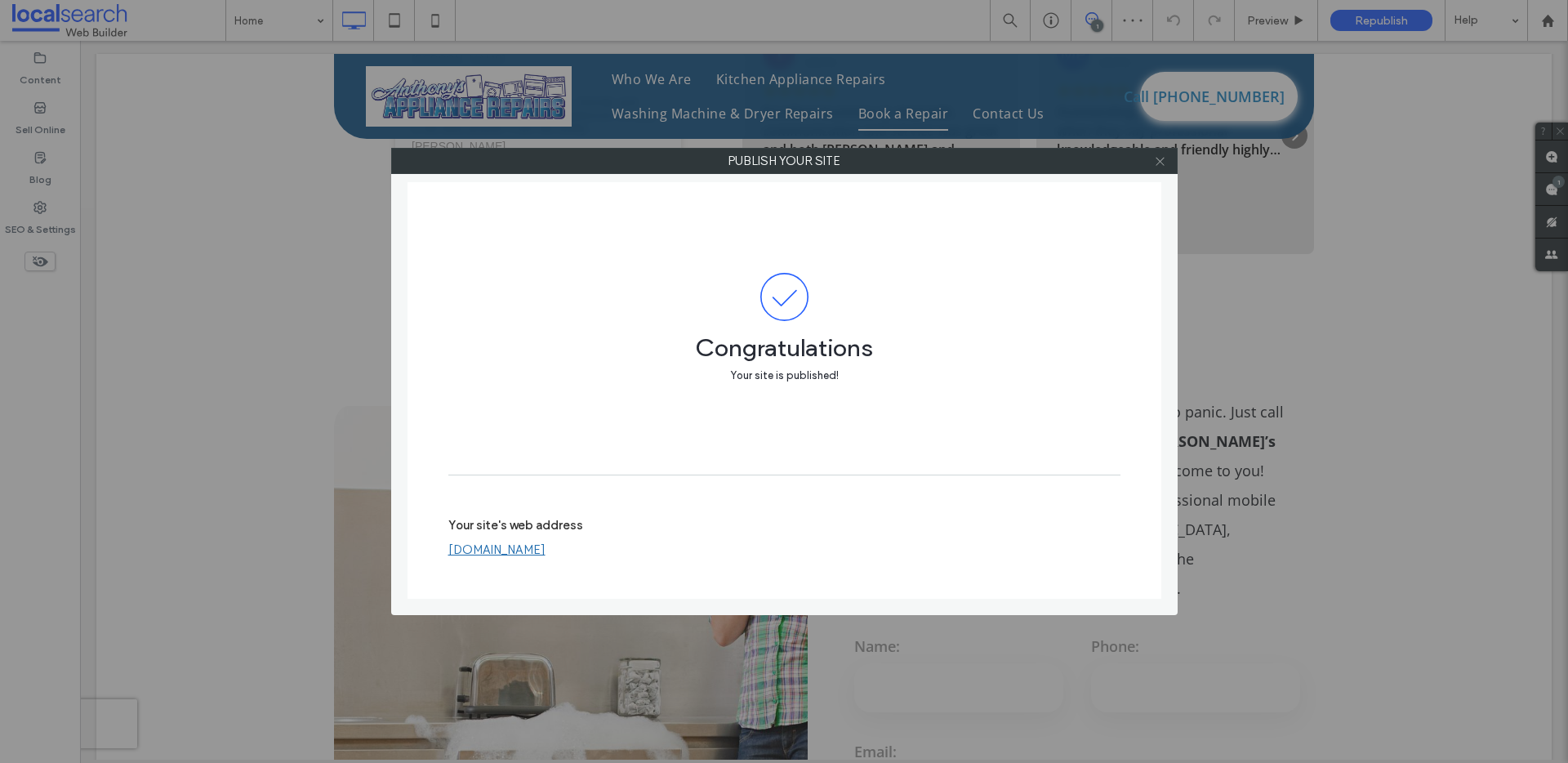
click at [1156, 157] on use at bounding box center [1160, 160] width 8 height 8
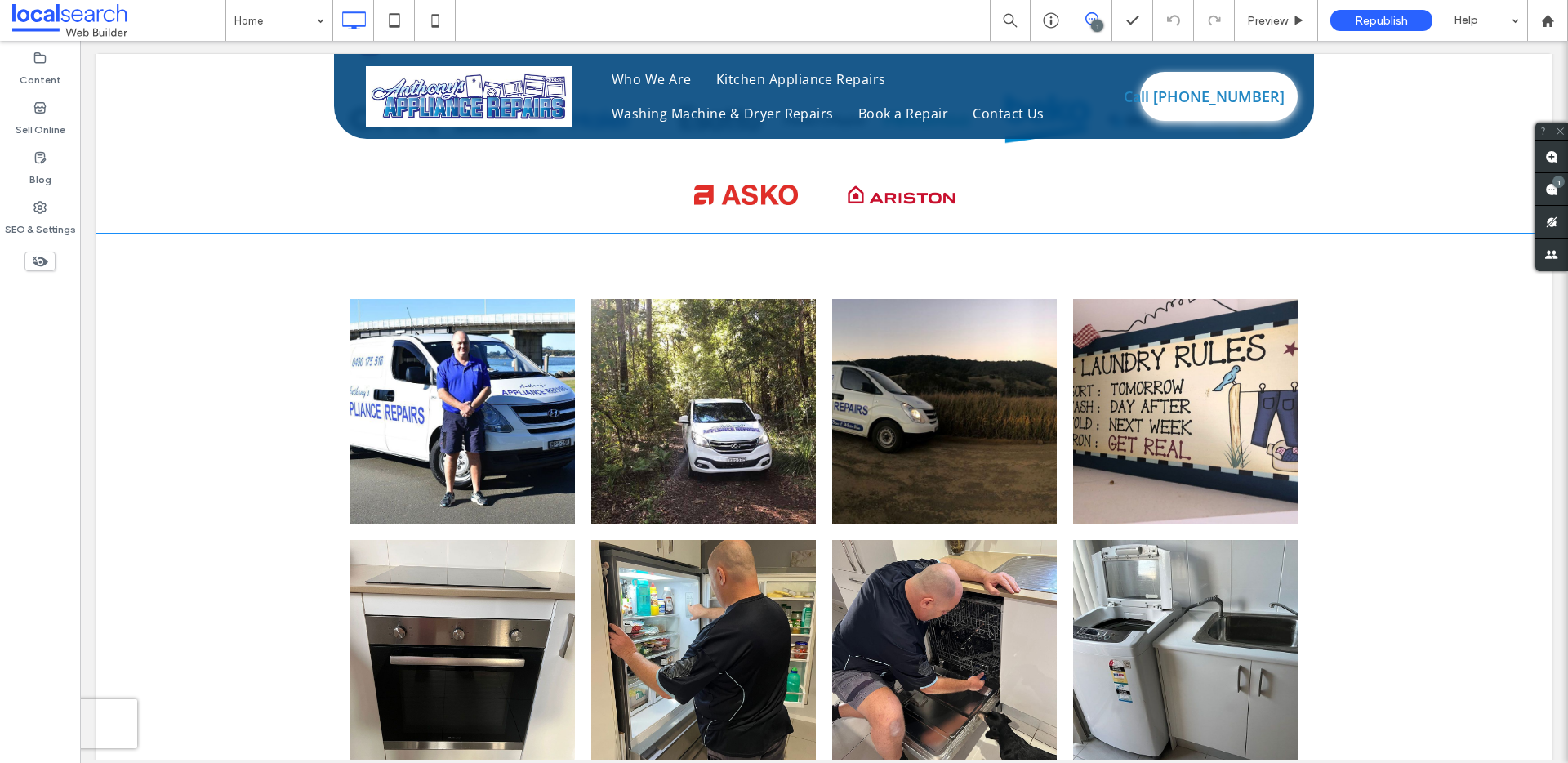
scroll to position [6135, 0]
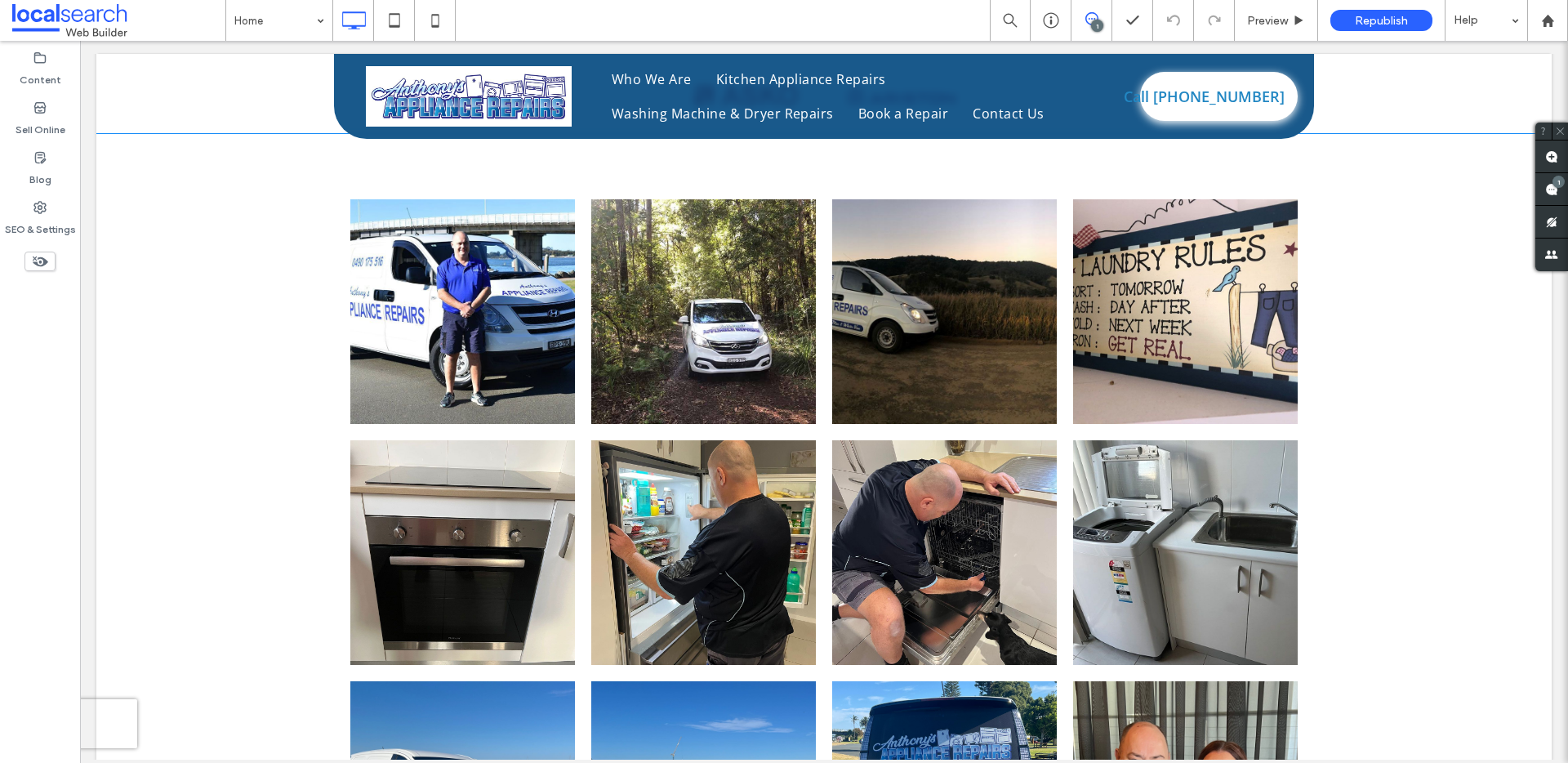
click at [1419, 351] on div "Button Button Button Button" at bounding box center [824, 528] width 1455 height 787
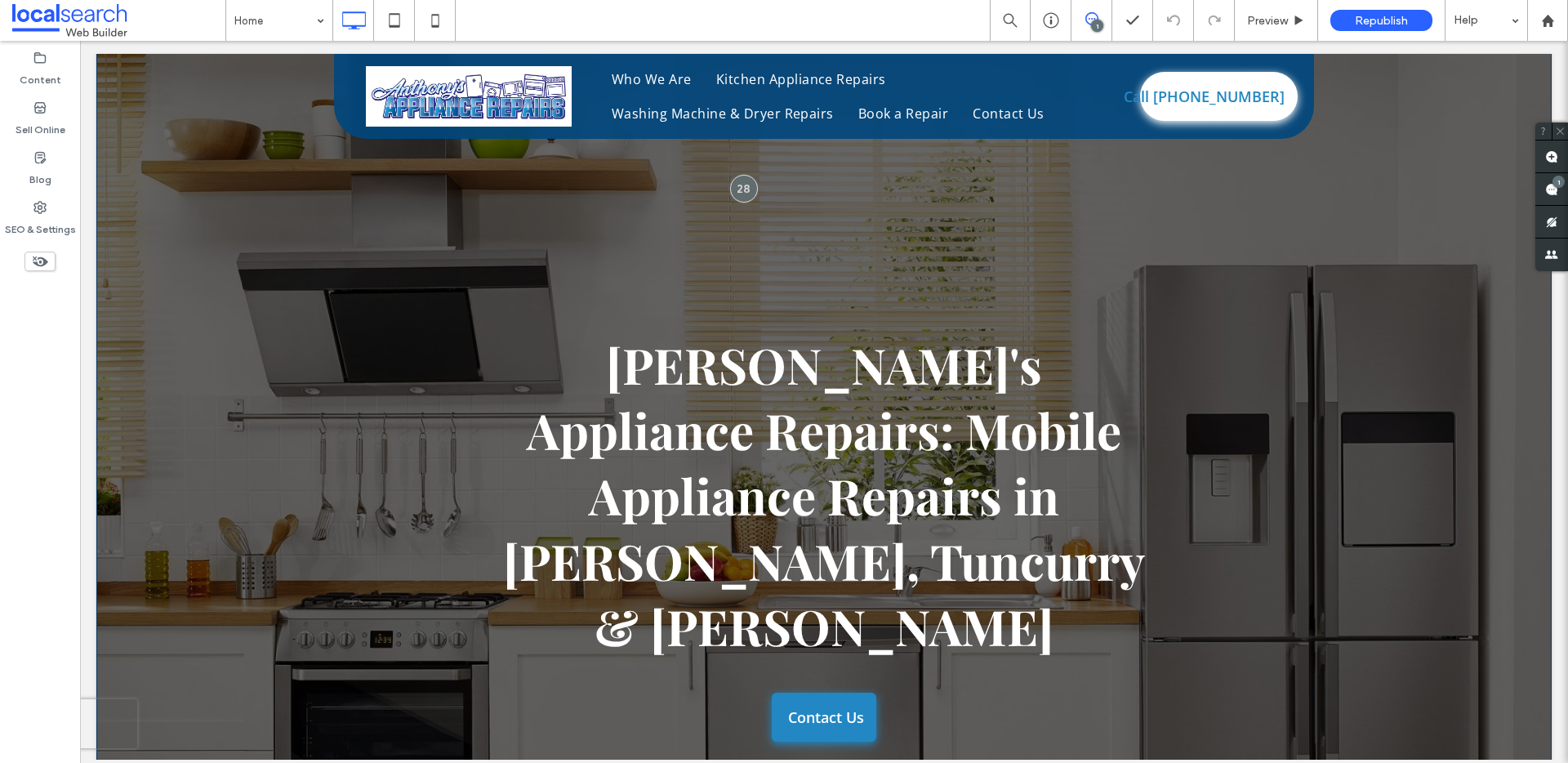
scroll to position [0, 0]
